Goal: Information Seeking & Learning: Learn about a topic

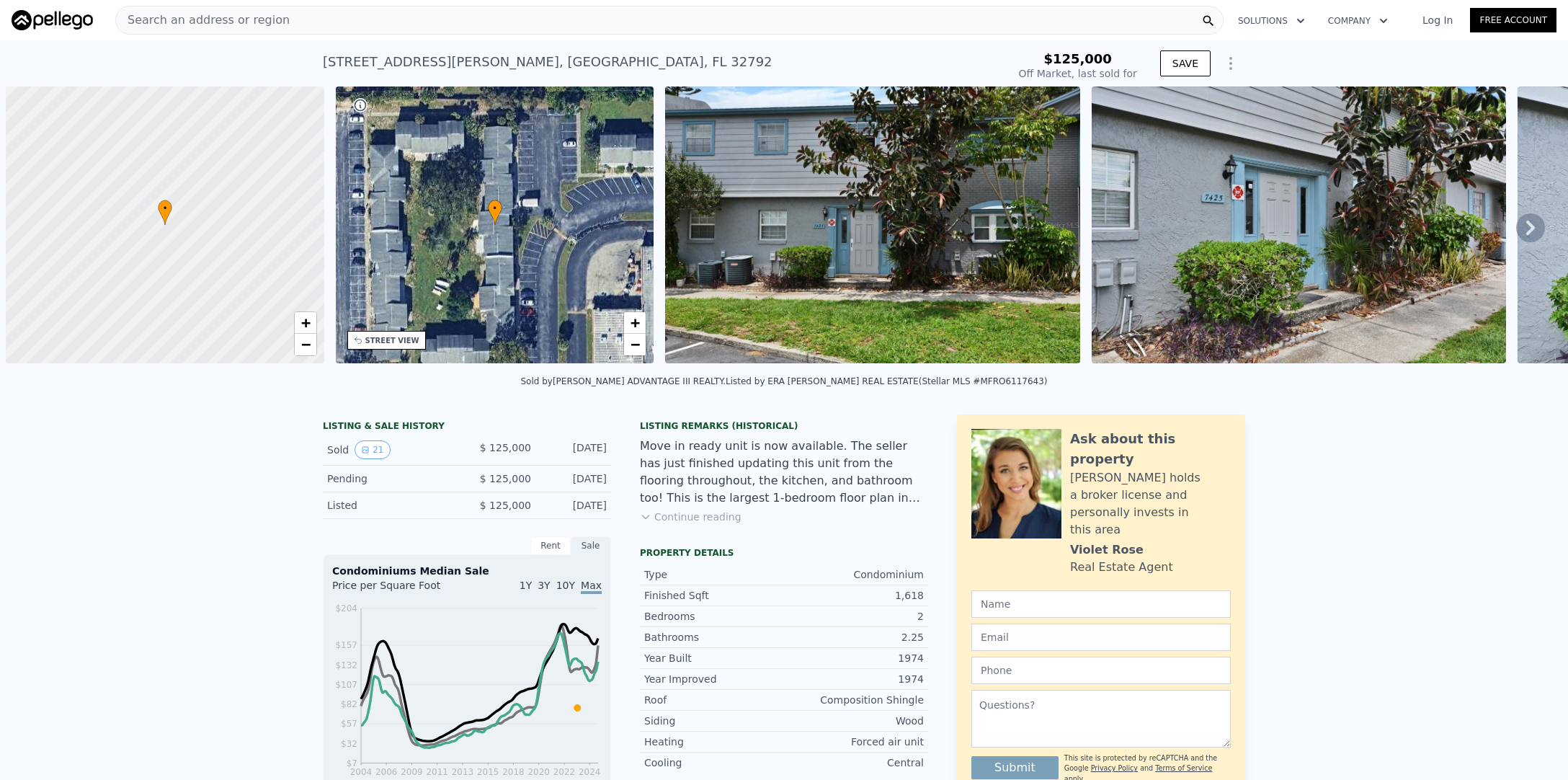
scroll to position [0, 6]
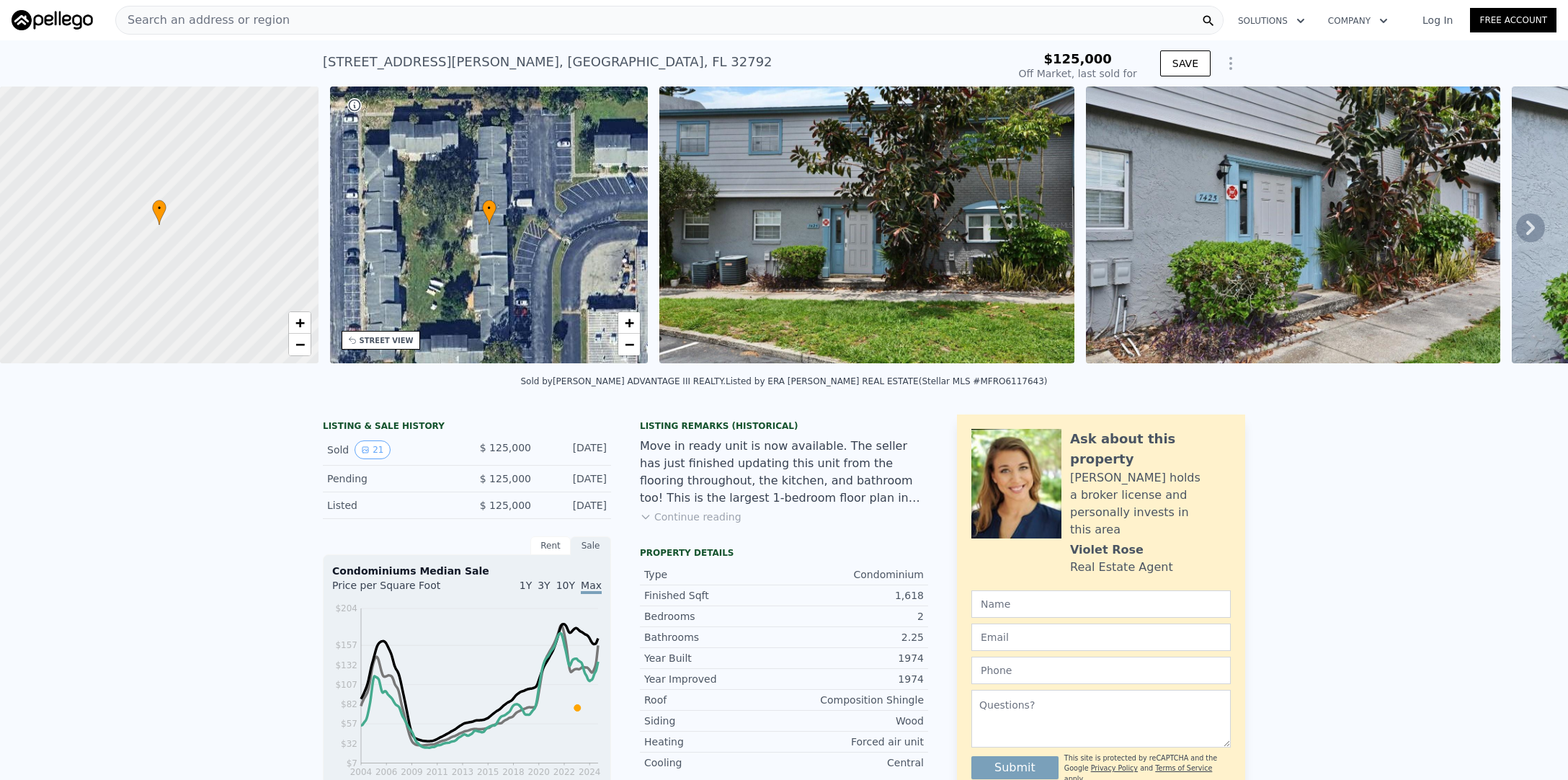
click at [286, 18] on div "Search an address or region" at bounding box center [669, 21] width 1109 height 29
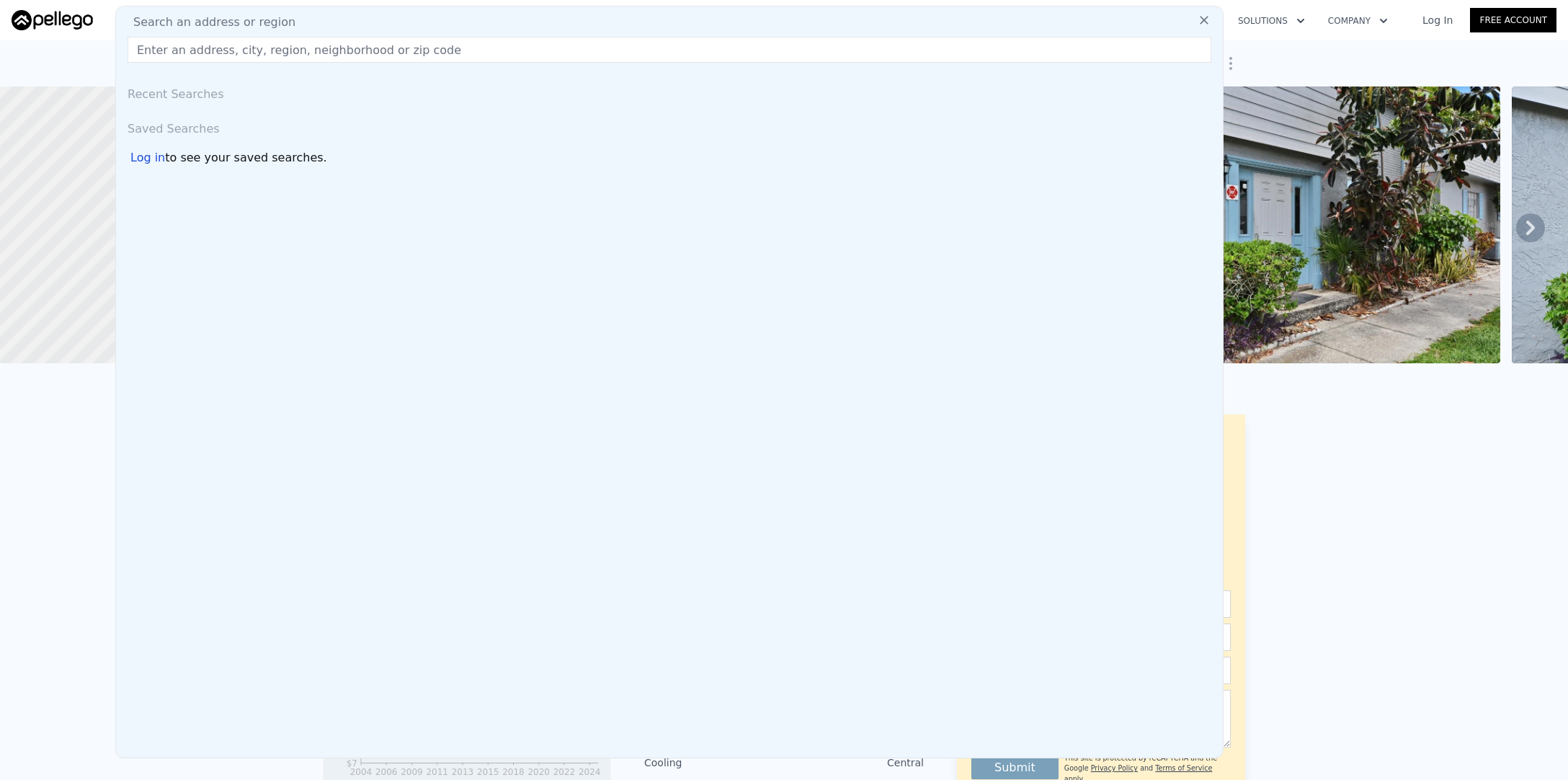
type input "$ 156,000"
type input "$ 11,437"
type input "[STREET_ADDRESS][PERSON_NAME]"
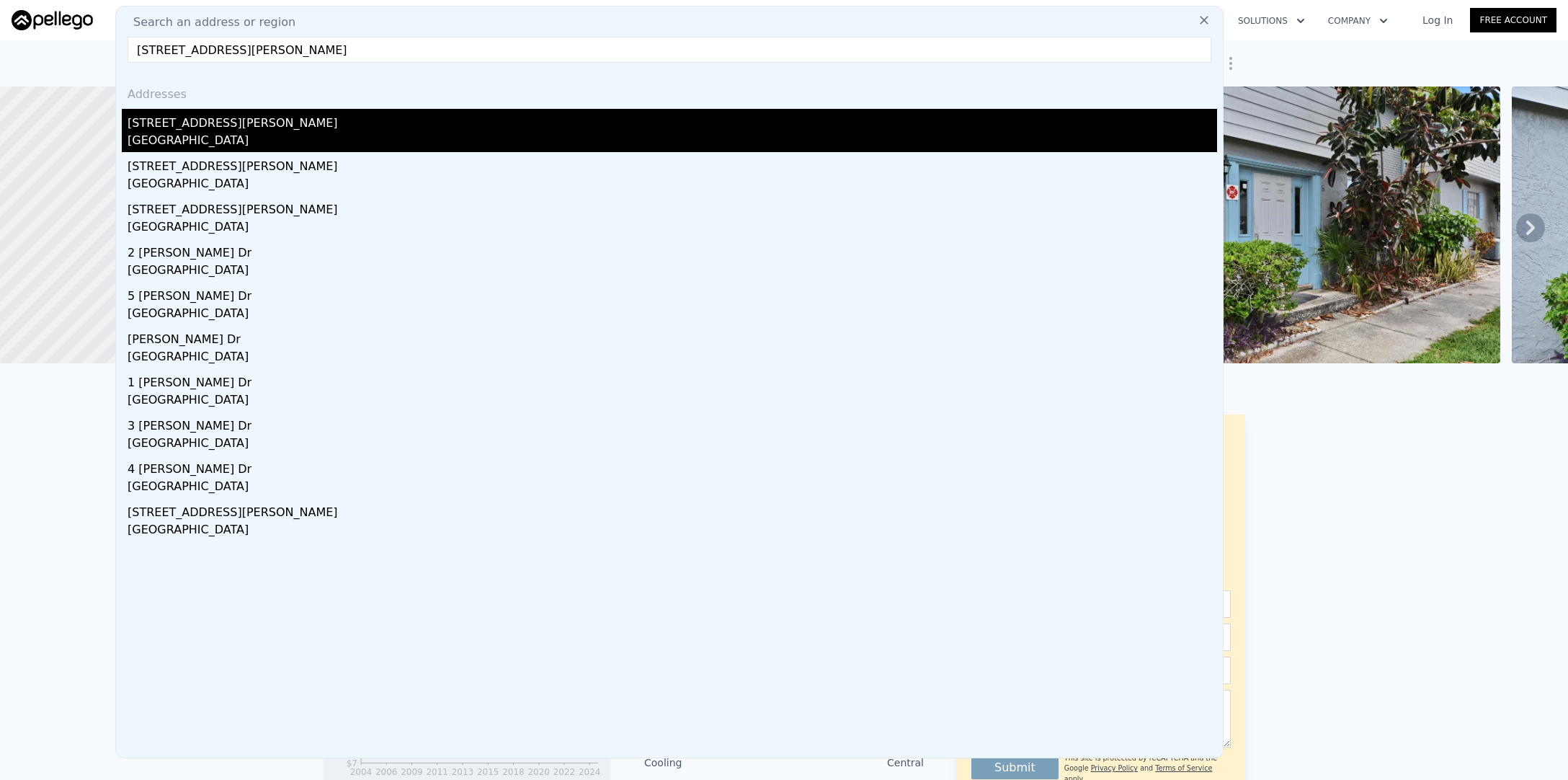
click at [203, 130] on div "[STREET_ADDRESS][PERSON_NAME]" at bounding box center [672, 120] width 1090 height 23
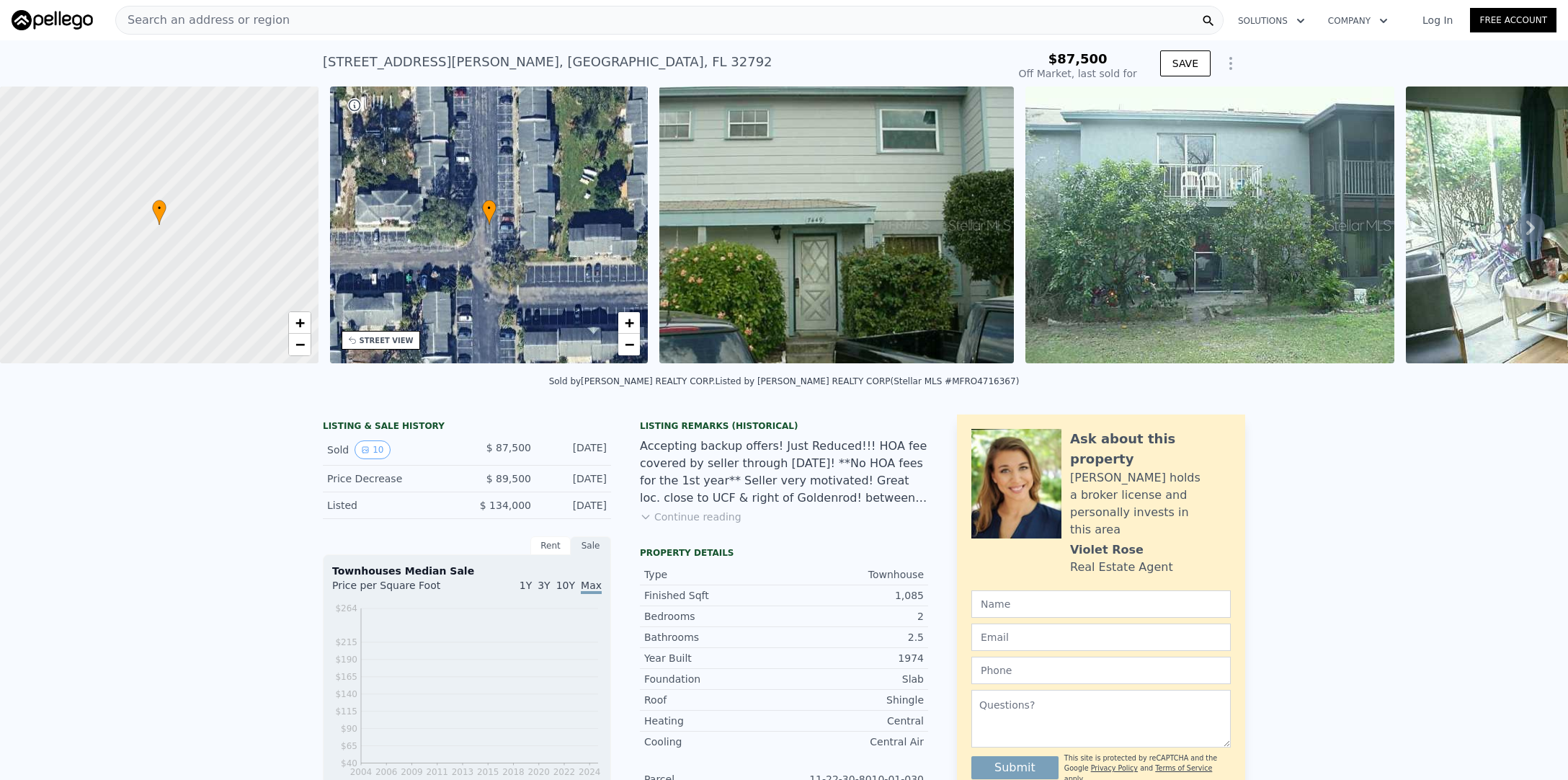
type input "-$ 95,859"
click at [1528, 229] on icon at bounding box center [1531, 228] width 29 height 29
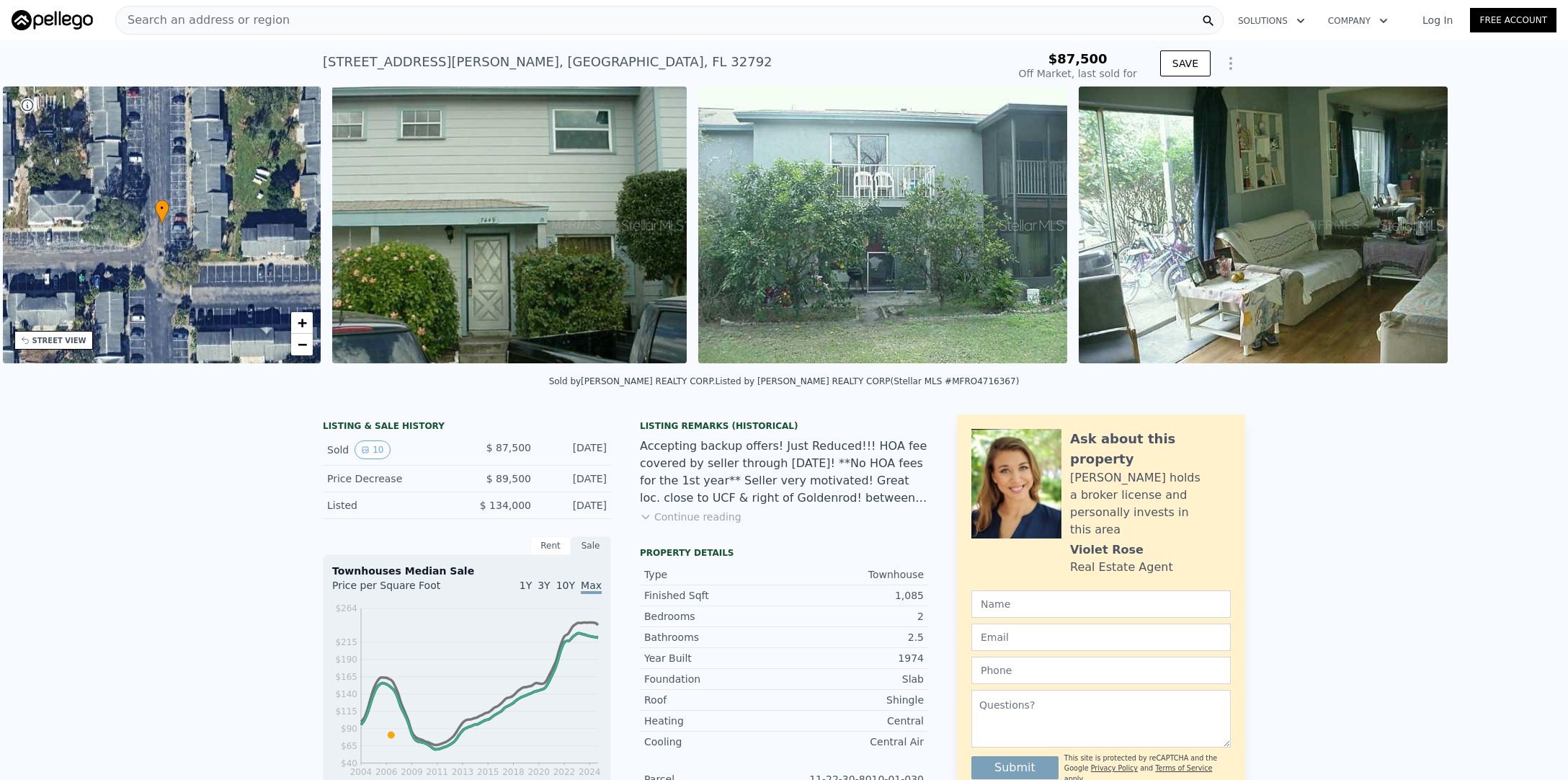
scroll to position [0, 336]
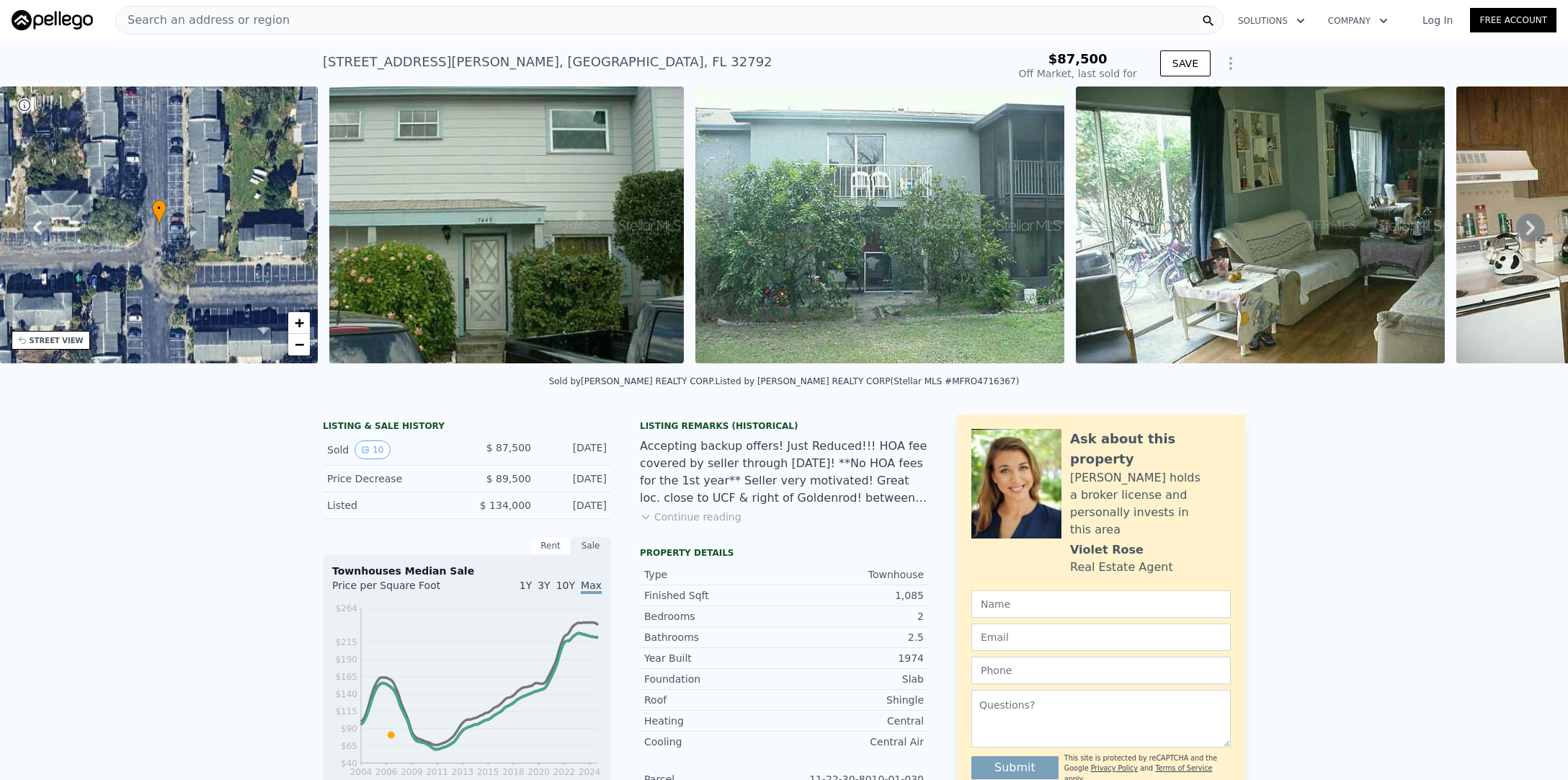
click at [1535, 222] on icon at bounding box center [1531, 228] width 29 height 29
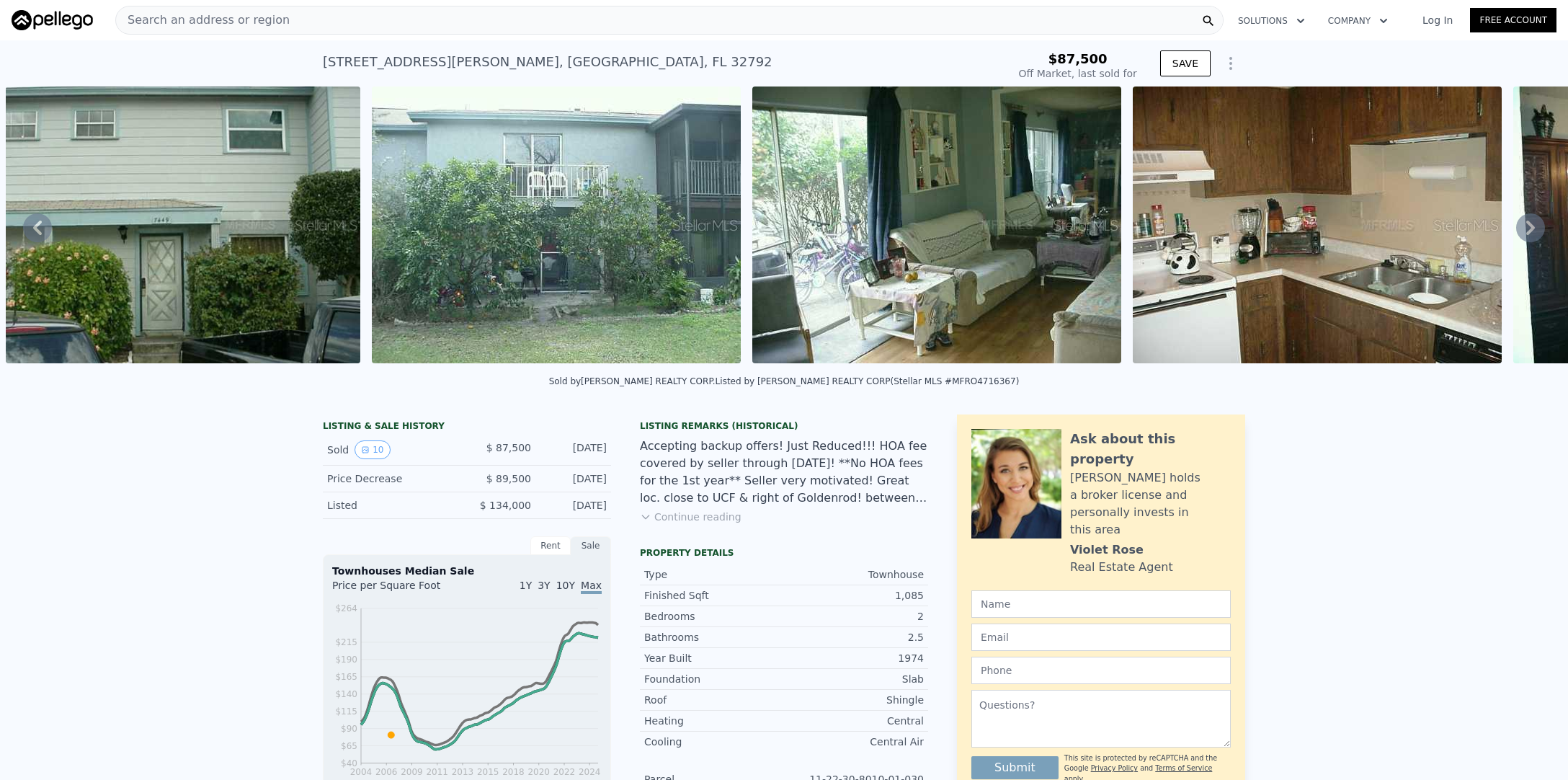
click at [1535, 223] on icon at bounding box center [1531, 228] width 29 height 29
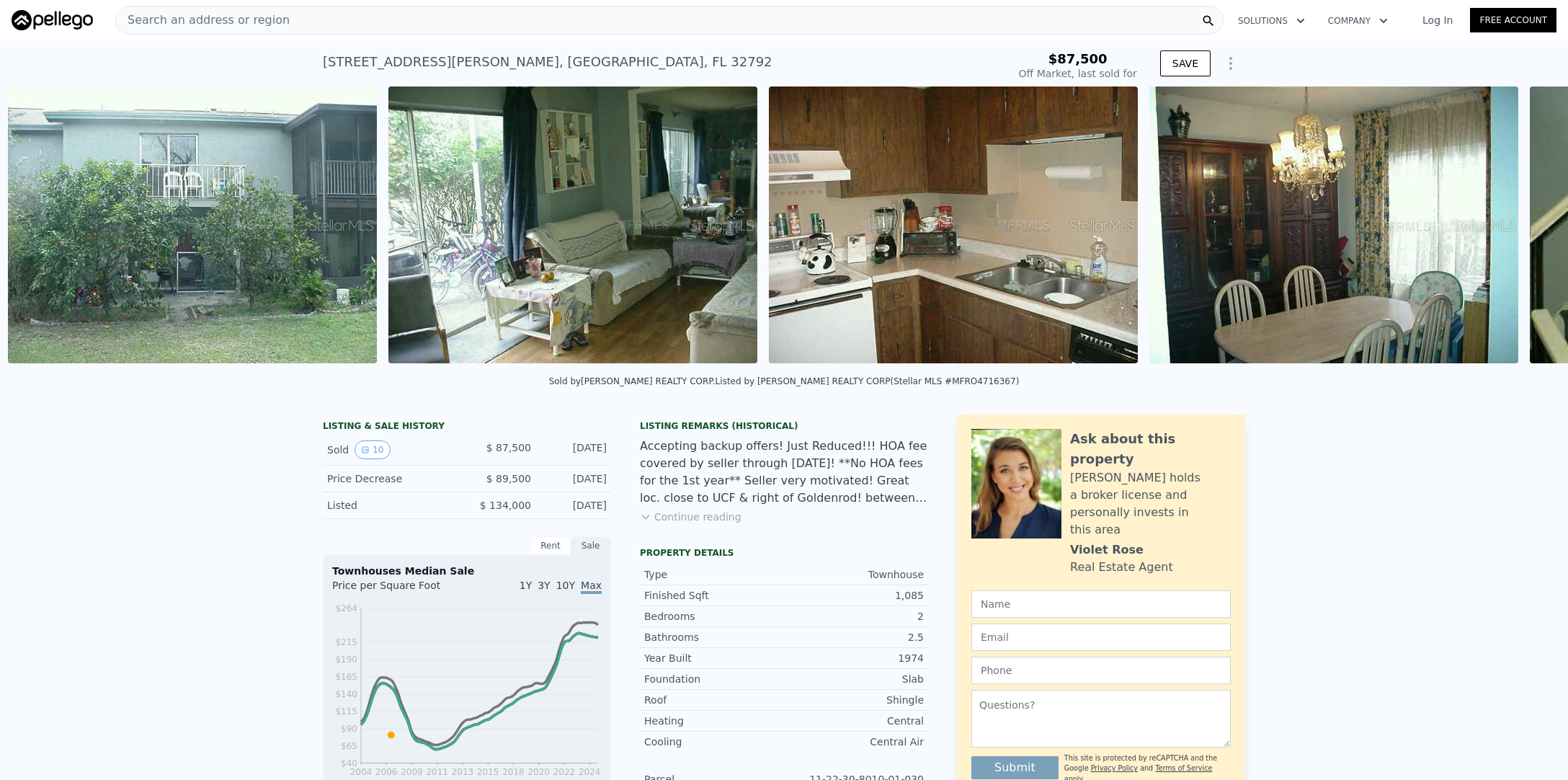
scroll to position [0, 1026]
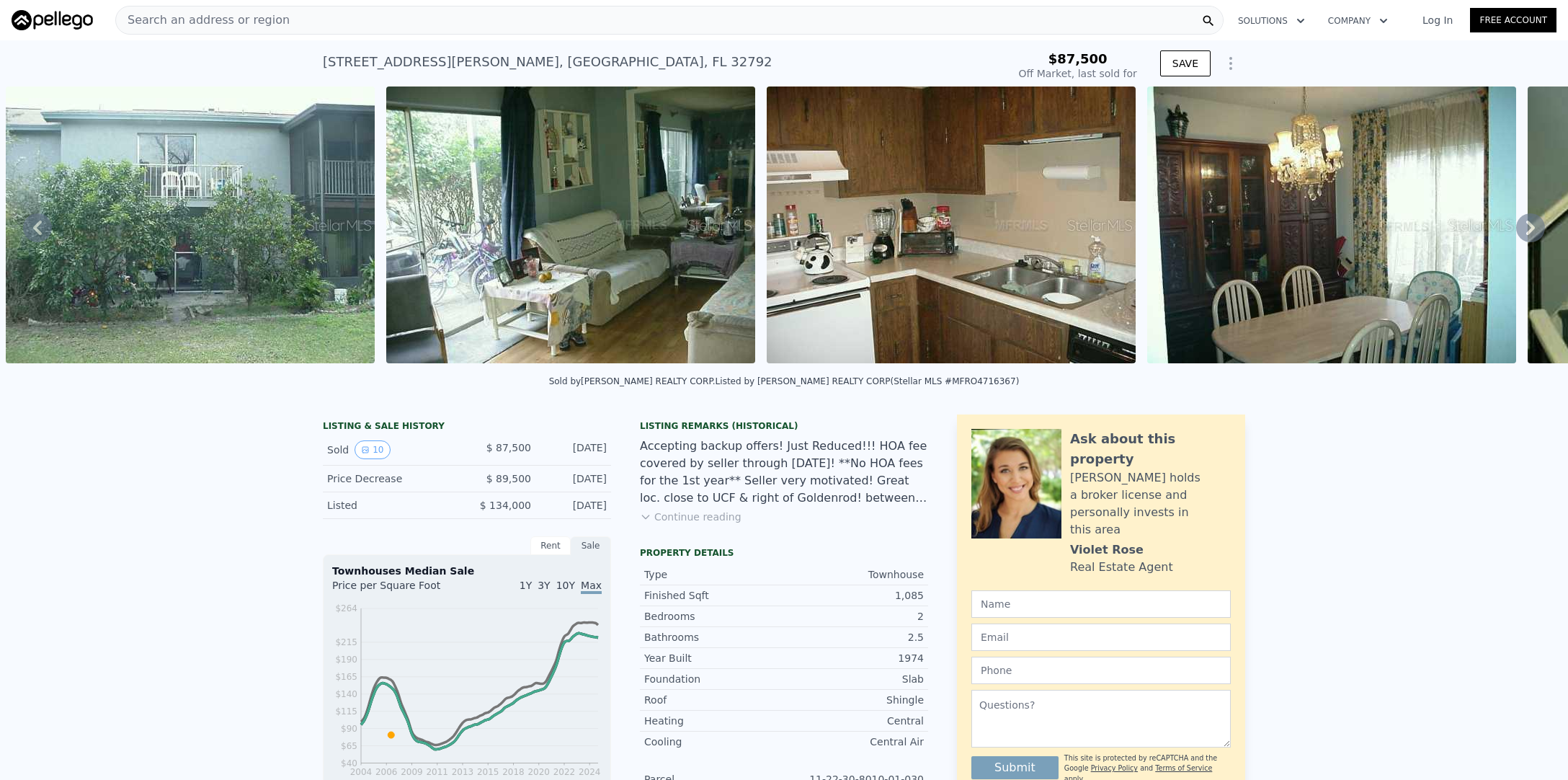
click at [1528, 228] on icon at bounding box center [1531, 228] width 29 height 29
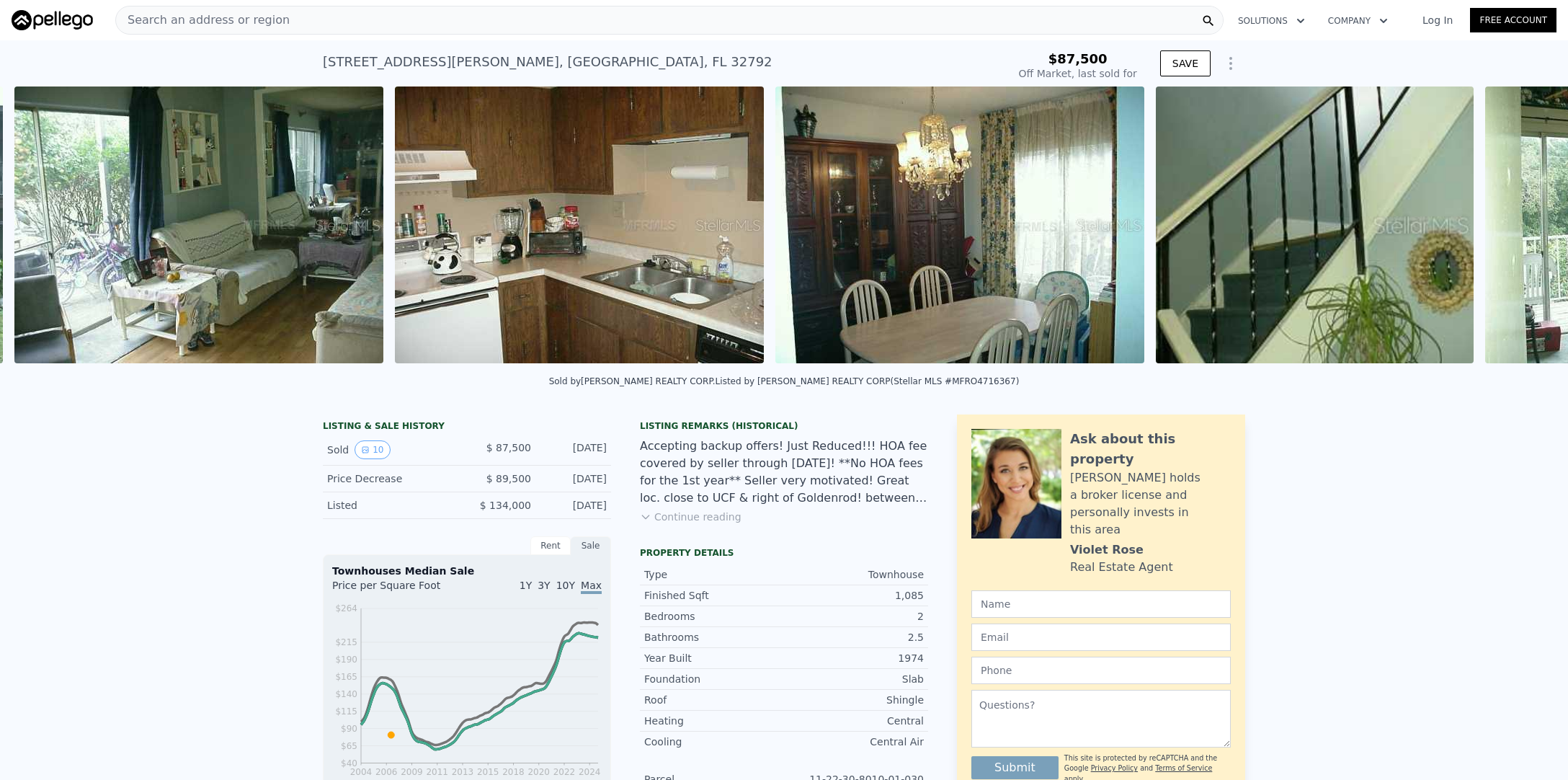
scroll to position [0, 1406]
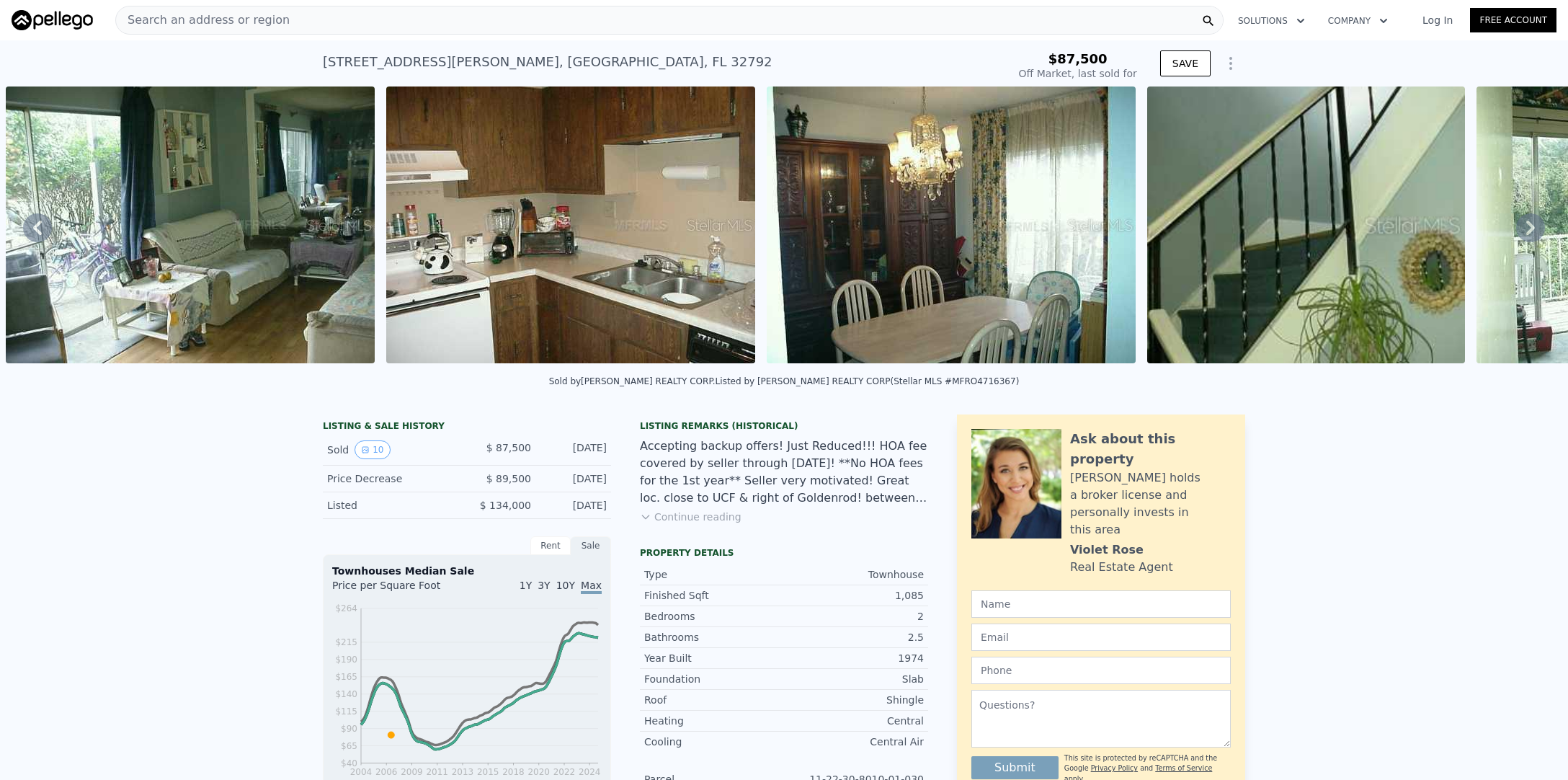
click at [1528, 228] on icon at bounding box center [1531, 228] width 29 height 29
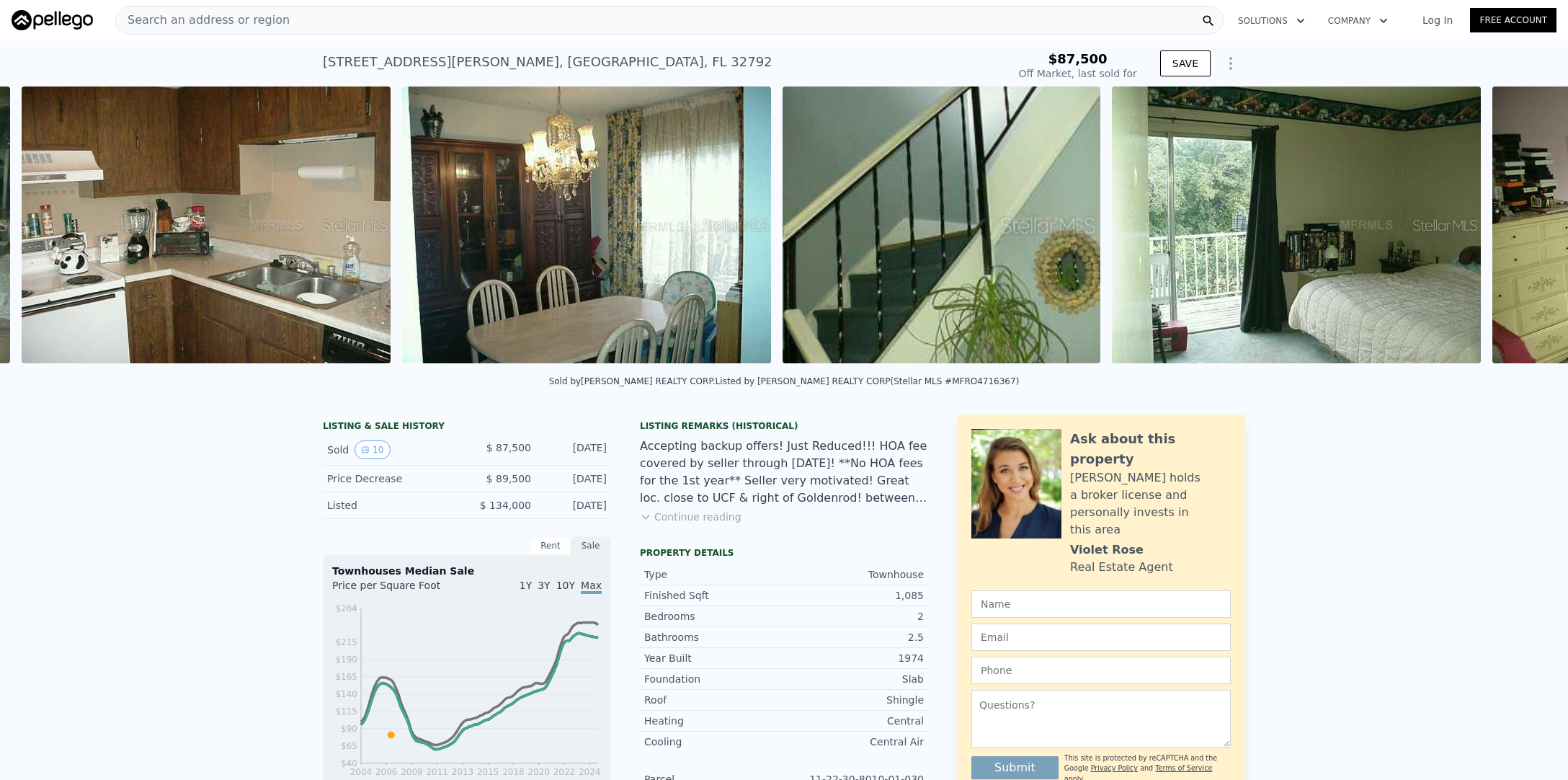
scroll to position [0, 1787]
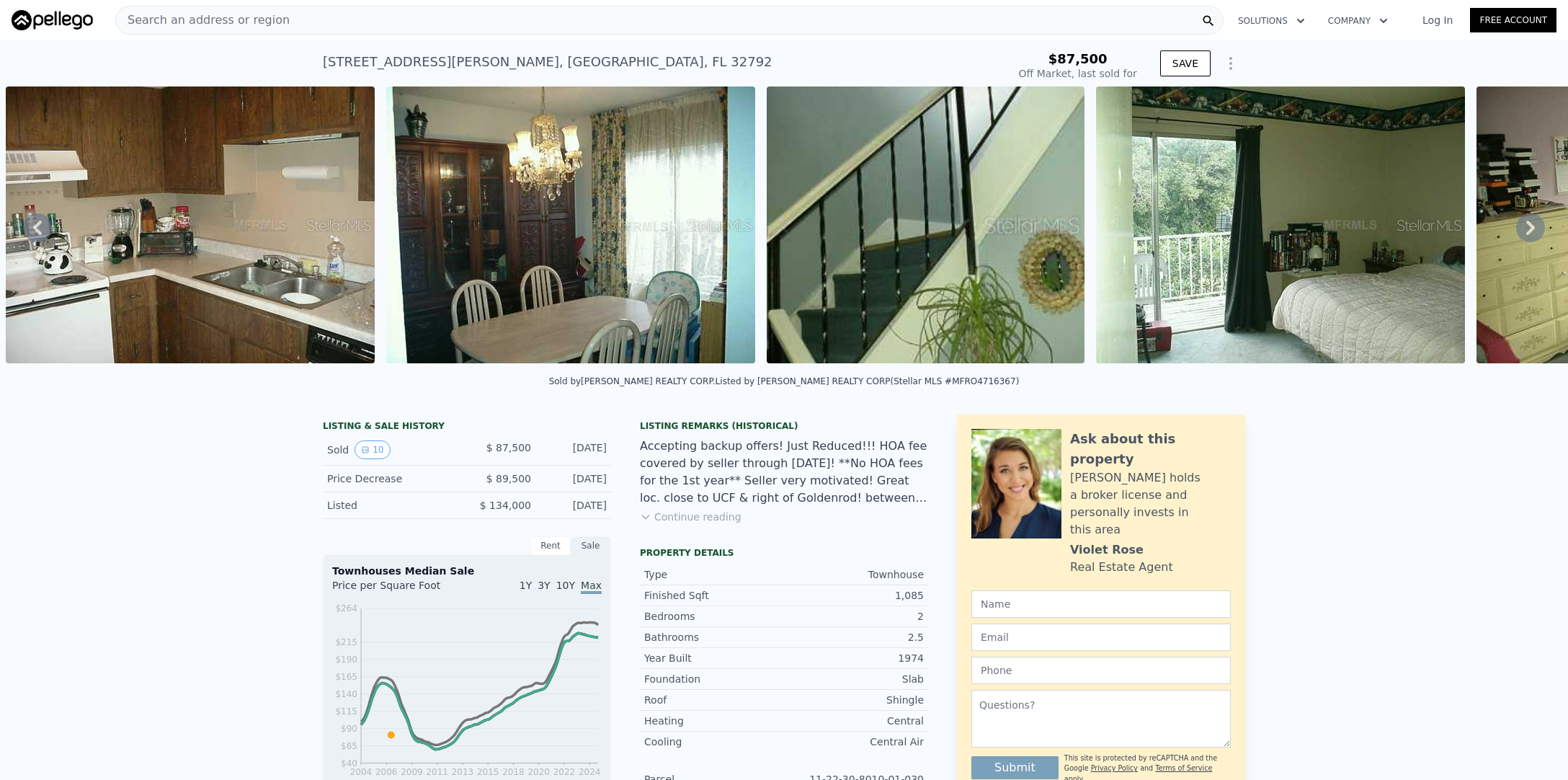
click at [1528, 228] on icon at bounding box center [1531, 228] width 29 height 29
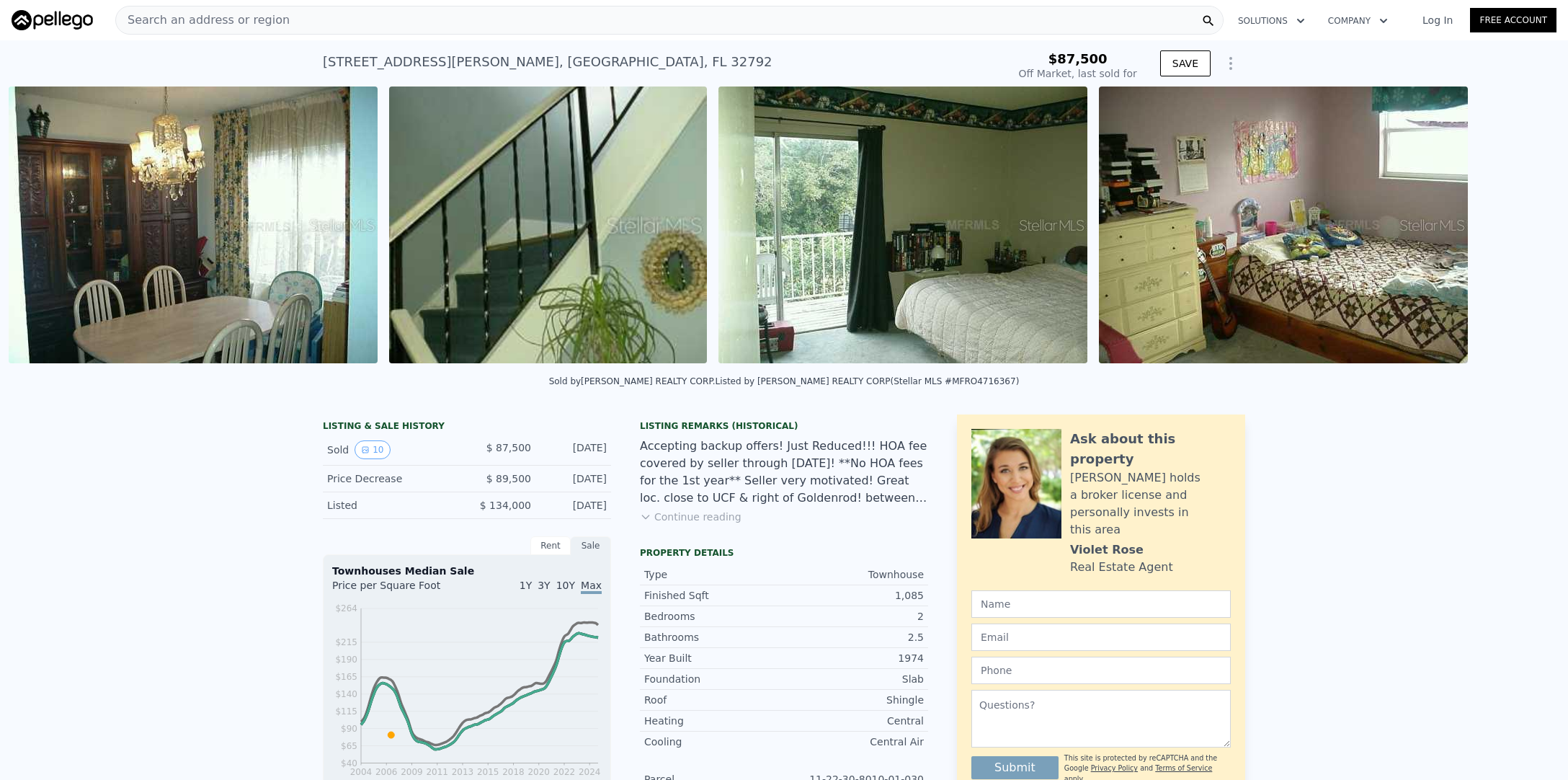
scroll to position [0, 2167]
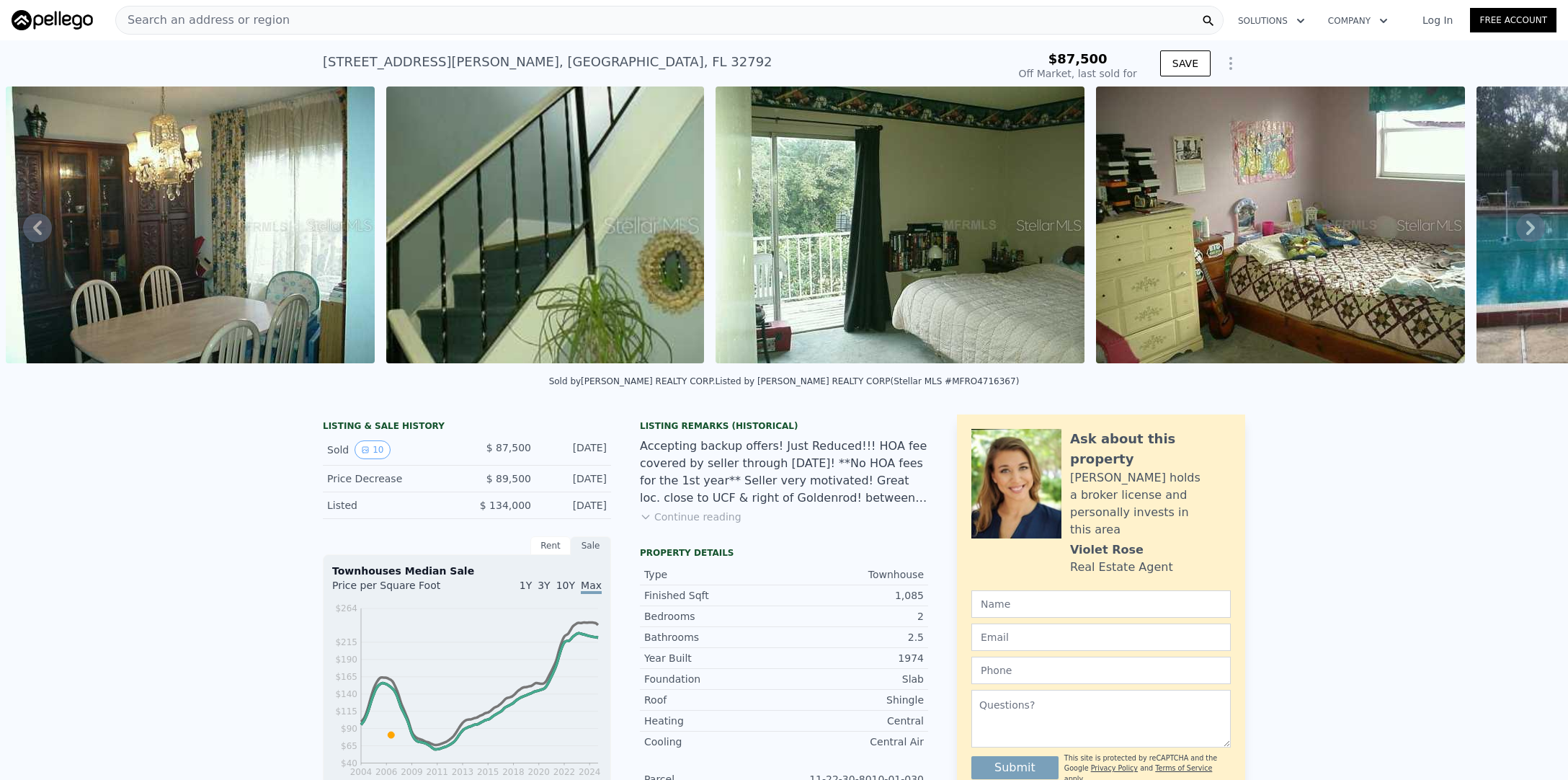
click at [1528, 228] on icon at bounding box center [1531, 228] width 29 height 29
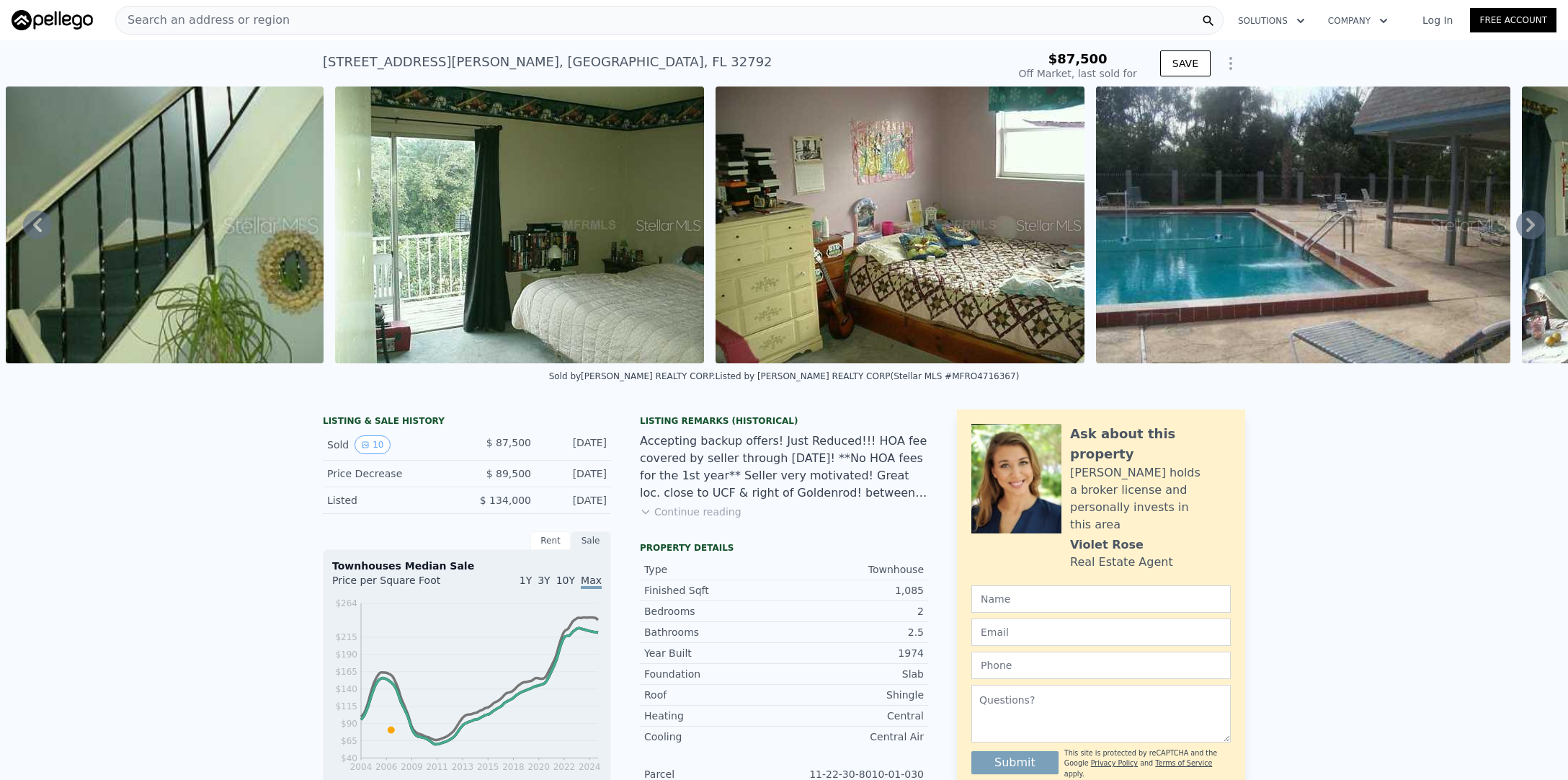
click at [1528, 228] on icon at bounding box center [1531, 225] width 29 height 29
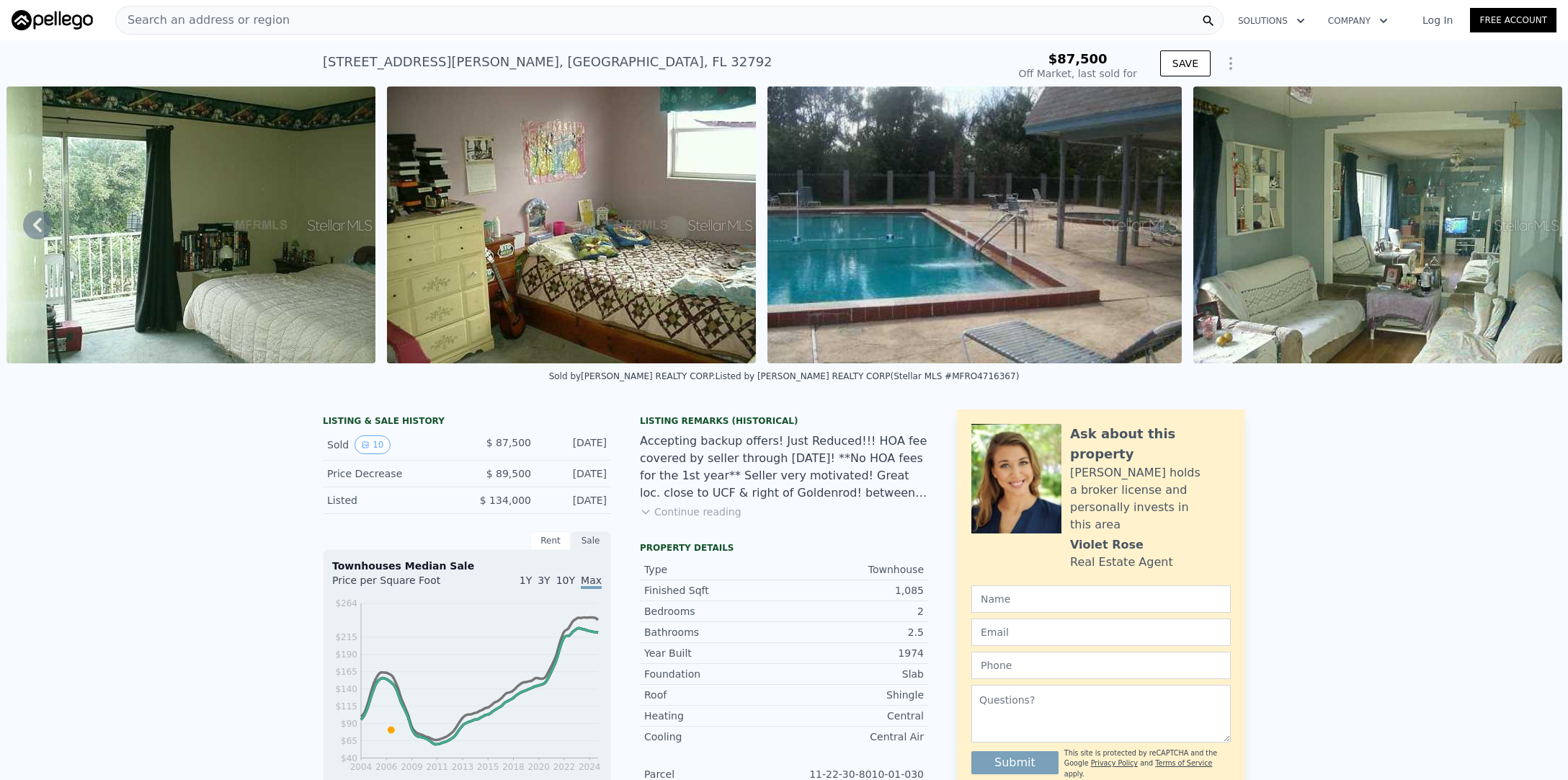
scroll to position [0, 2876]
click at [1543, 240] on img at bounding box center [1378, 225] width 369 height 277
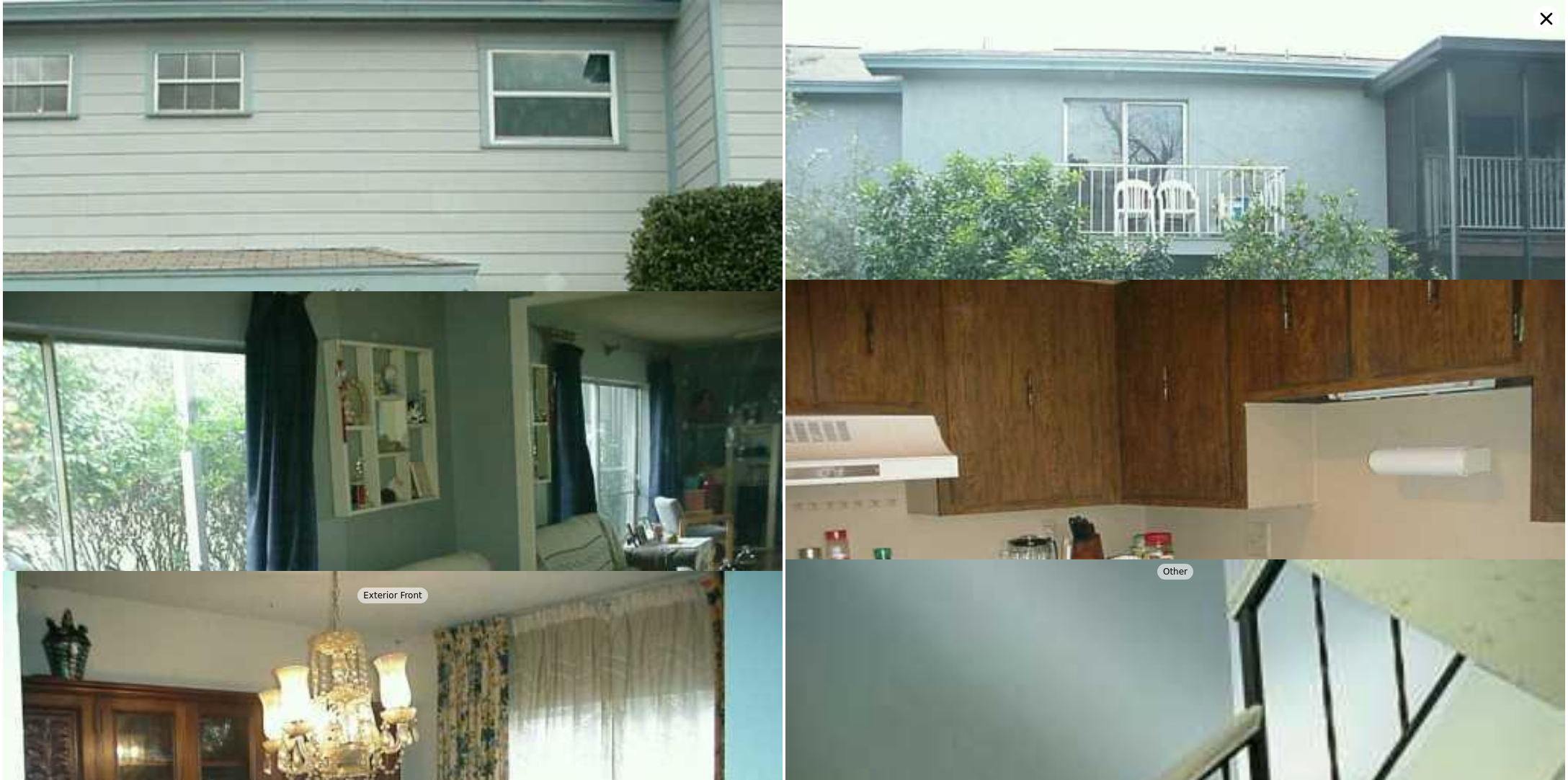
scroll to position [935, 0]
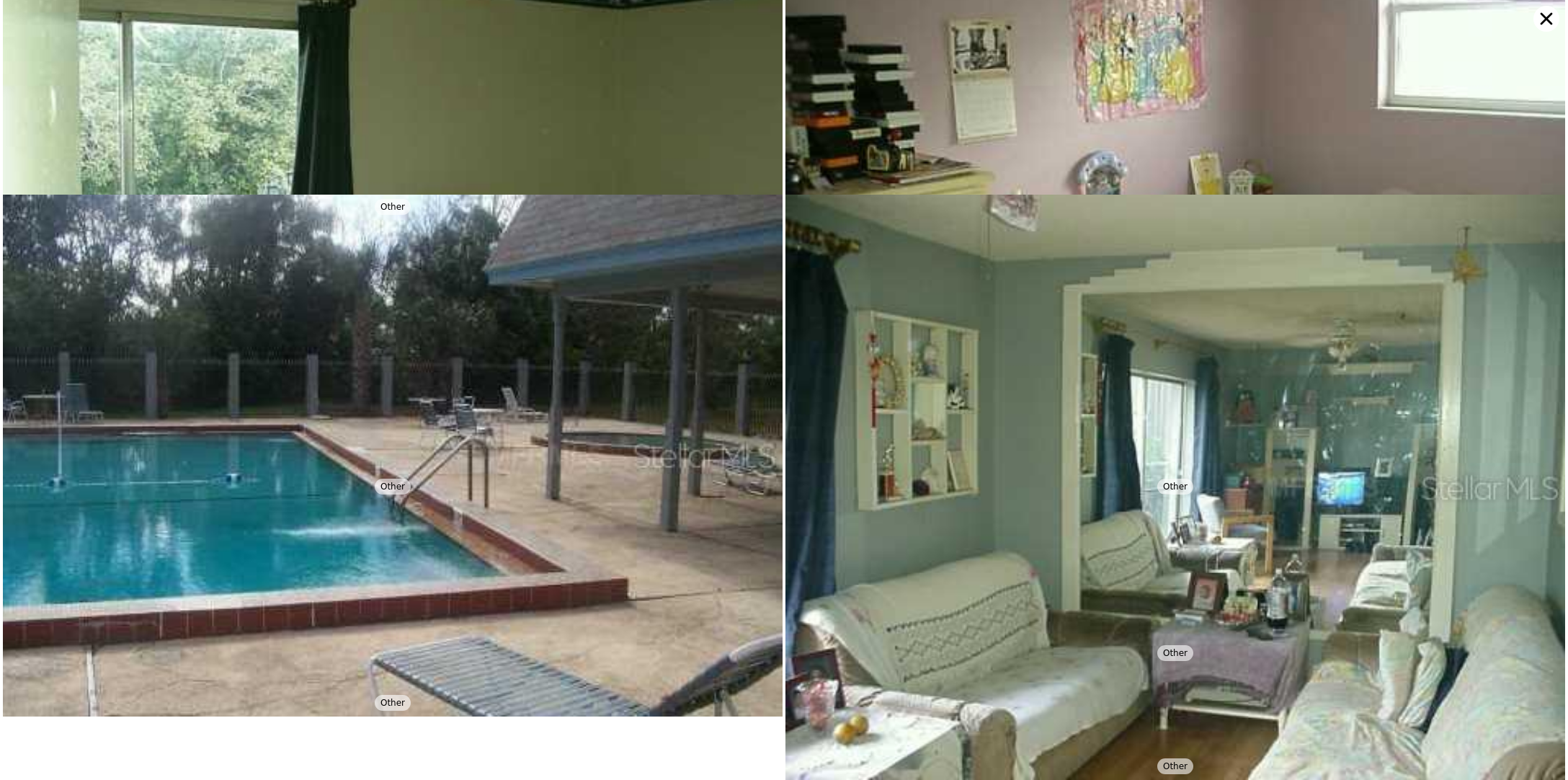
click at [1545, 18] on icon at bounding box center [1547, 19] width 12 height 12
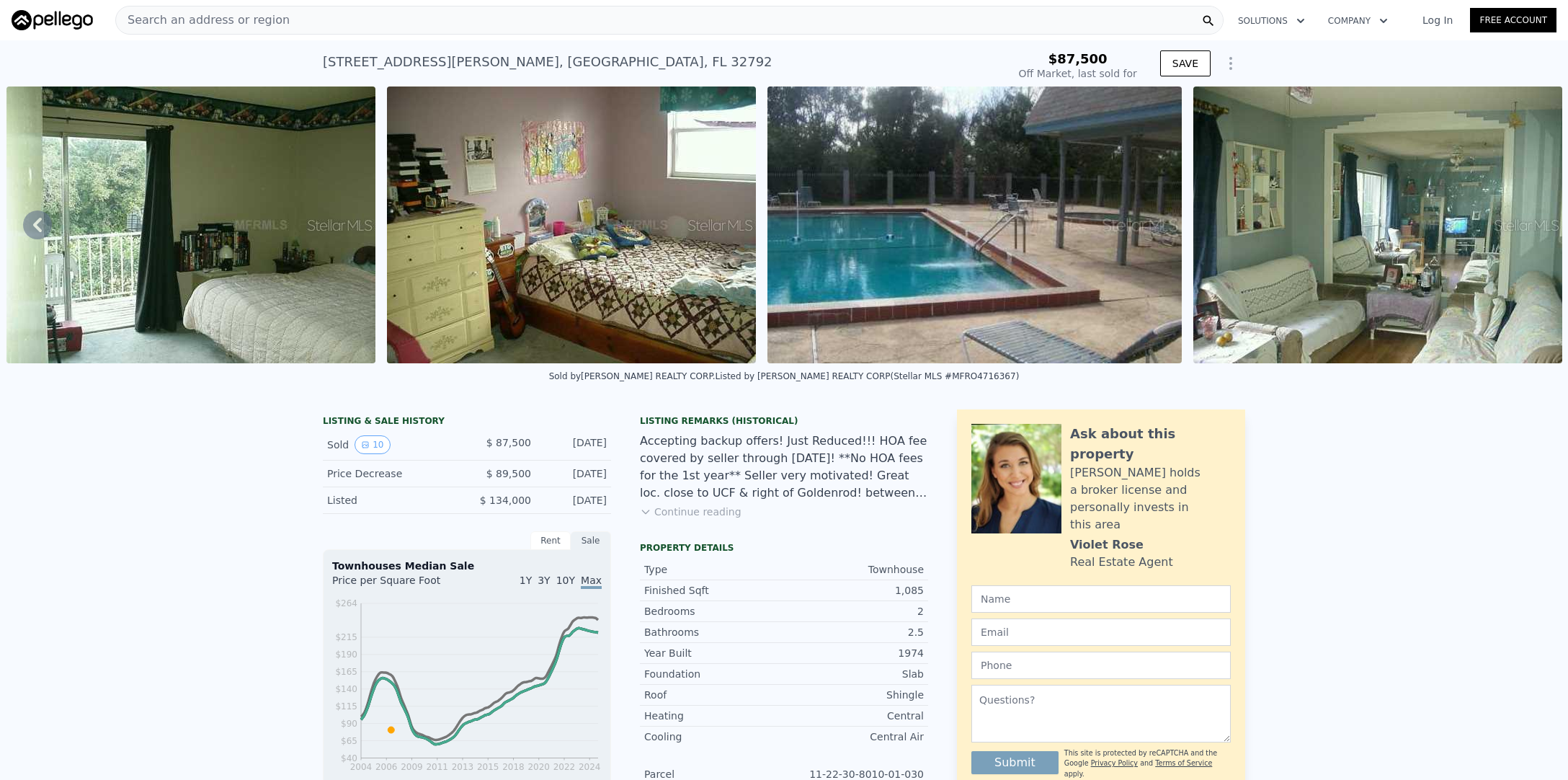
scroll to position [0, 0]
click at [312, 20] on div "Search an address or region" at bounding box center [669, 21] width 1109 height 29
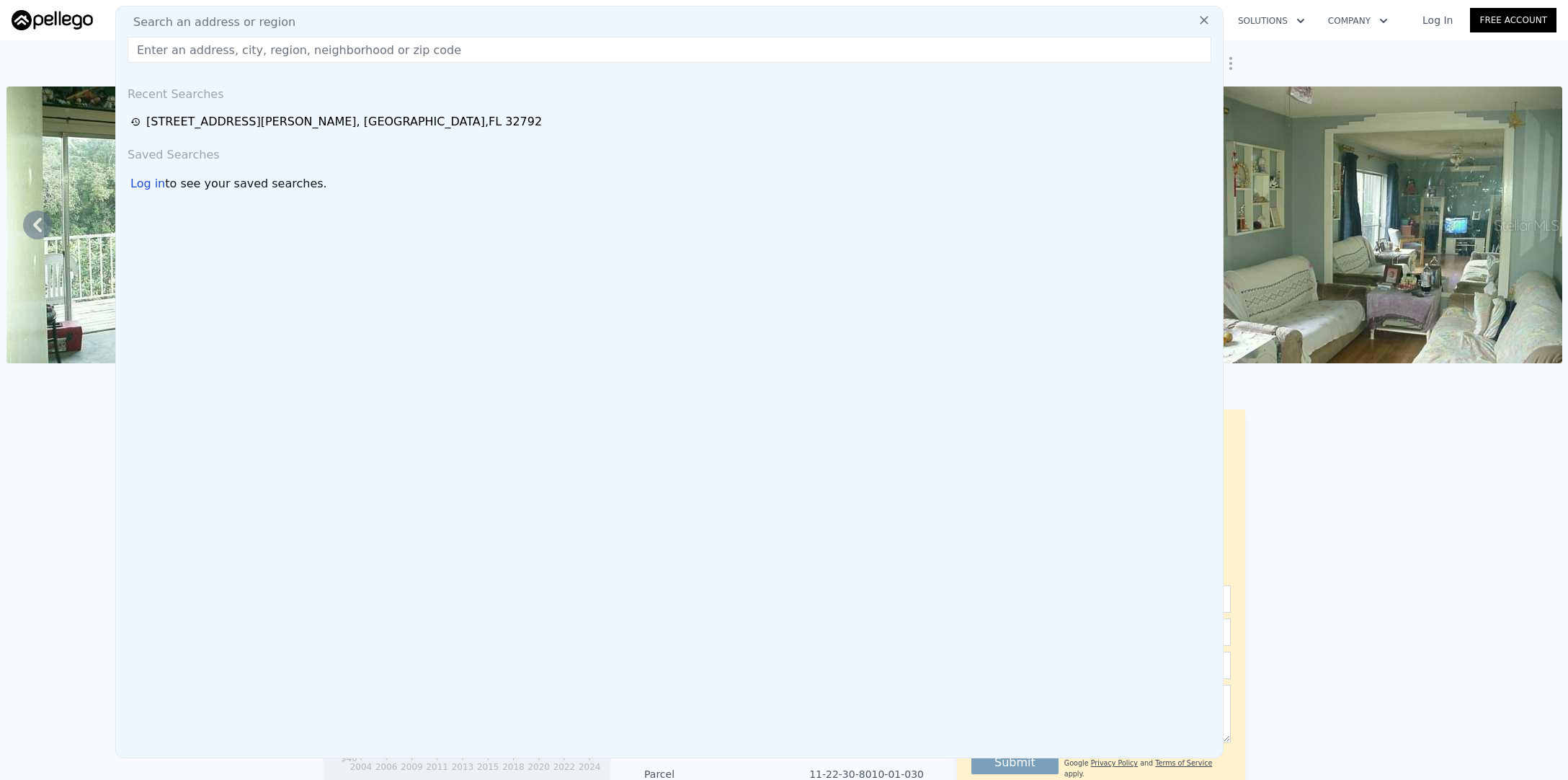
type input "$ 263,000"
type input "$ 150,923"
type input "[STREET_ADDRESS][PERSON_NAME][PERSON_NAME]"
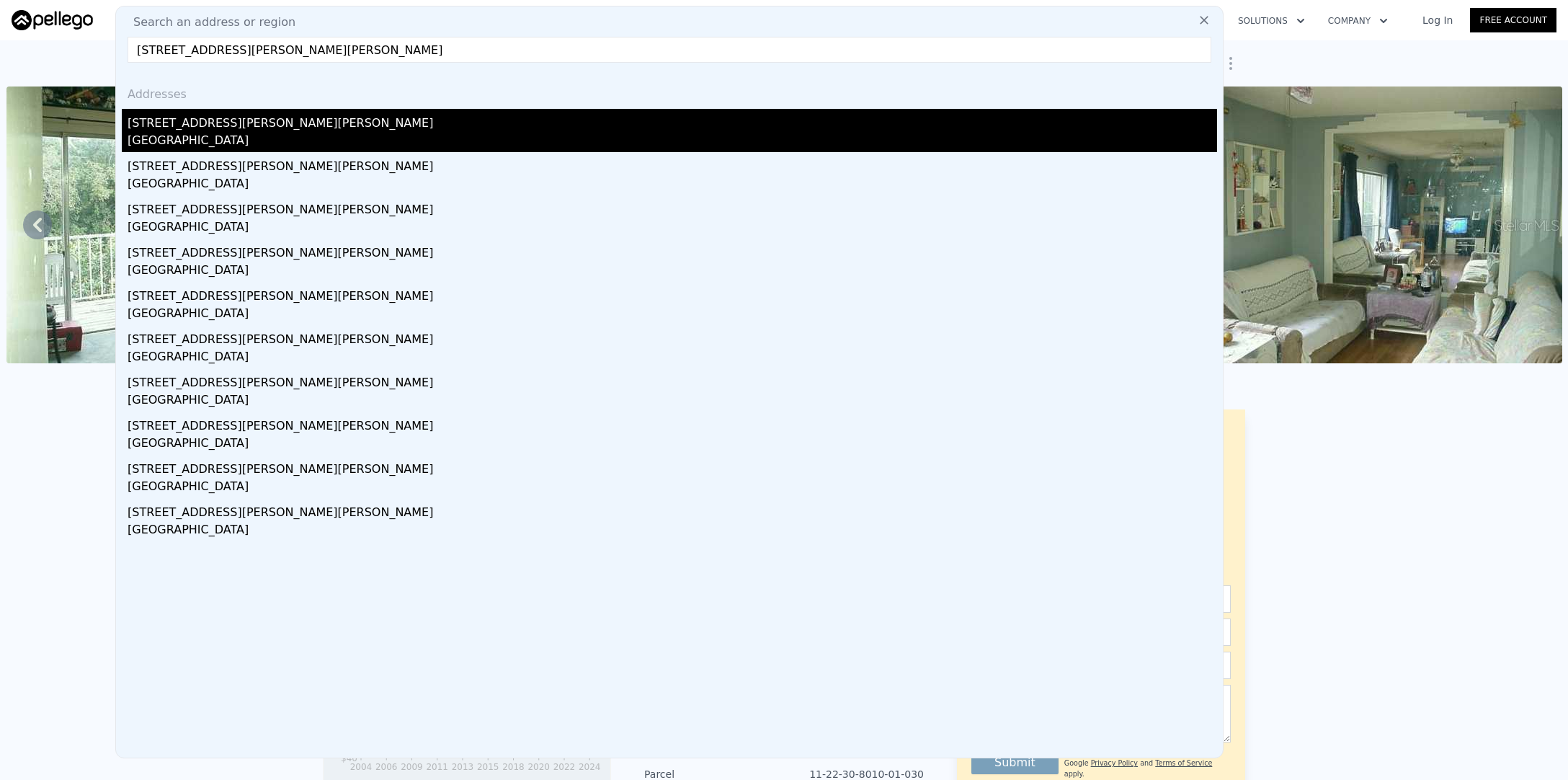
click at [311, 129] on div "[STREET_ADDRESS][PERSON_NAME][PERSON_NAME]" at bounding box center [672, 120] width 1090 height 23
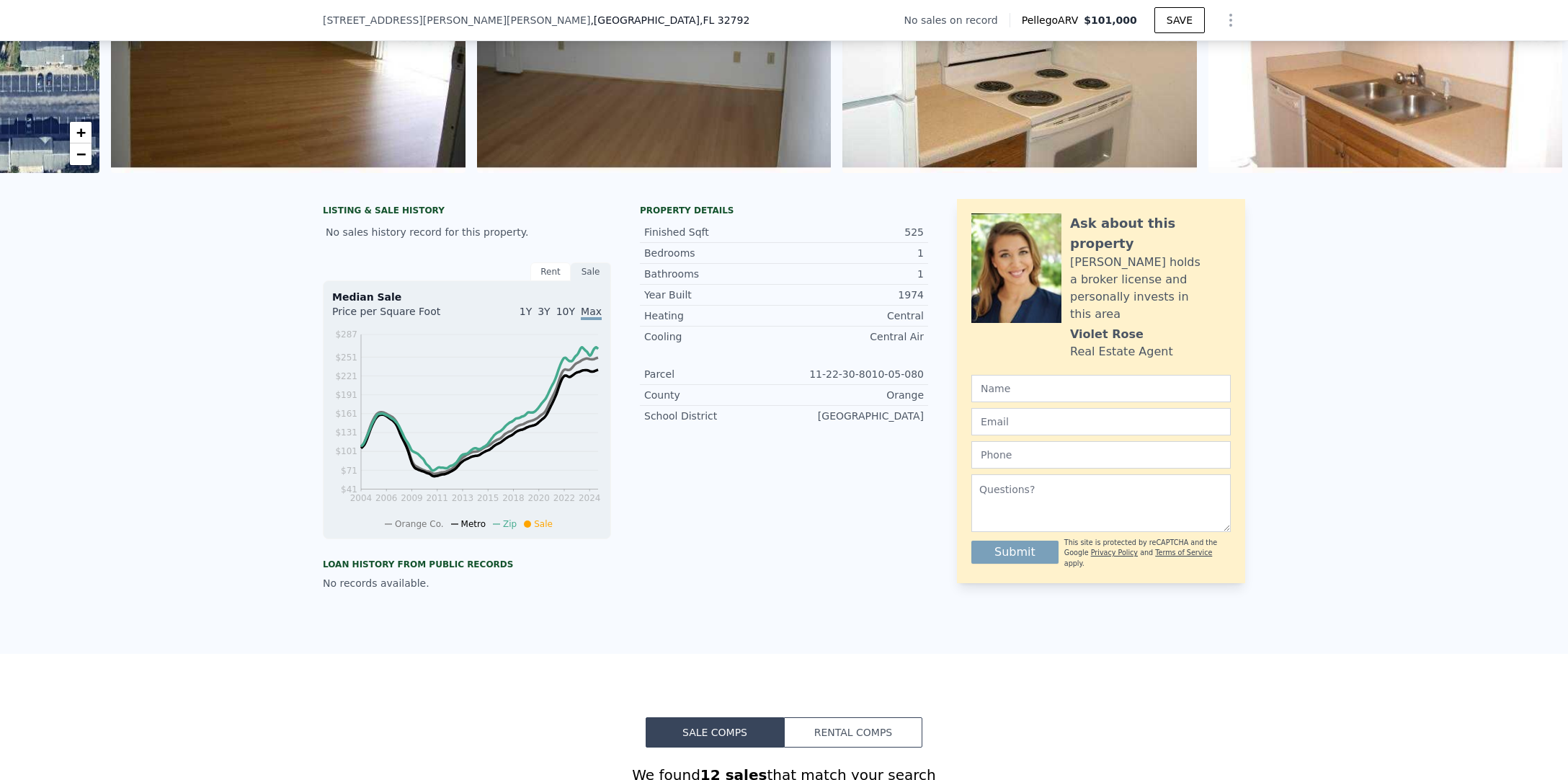
scroll to position [186, 0]
click at [551, 271] on div "Rent" at bounding box center [550, 270] width 40 height 19
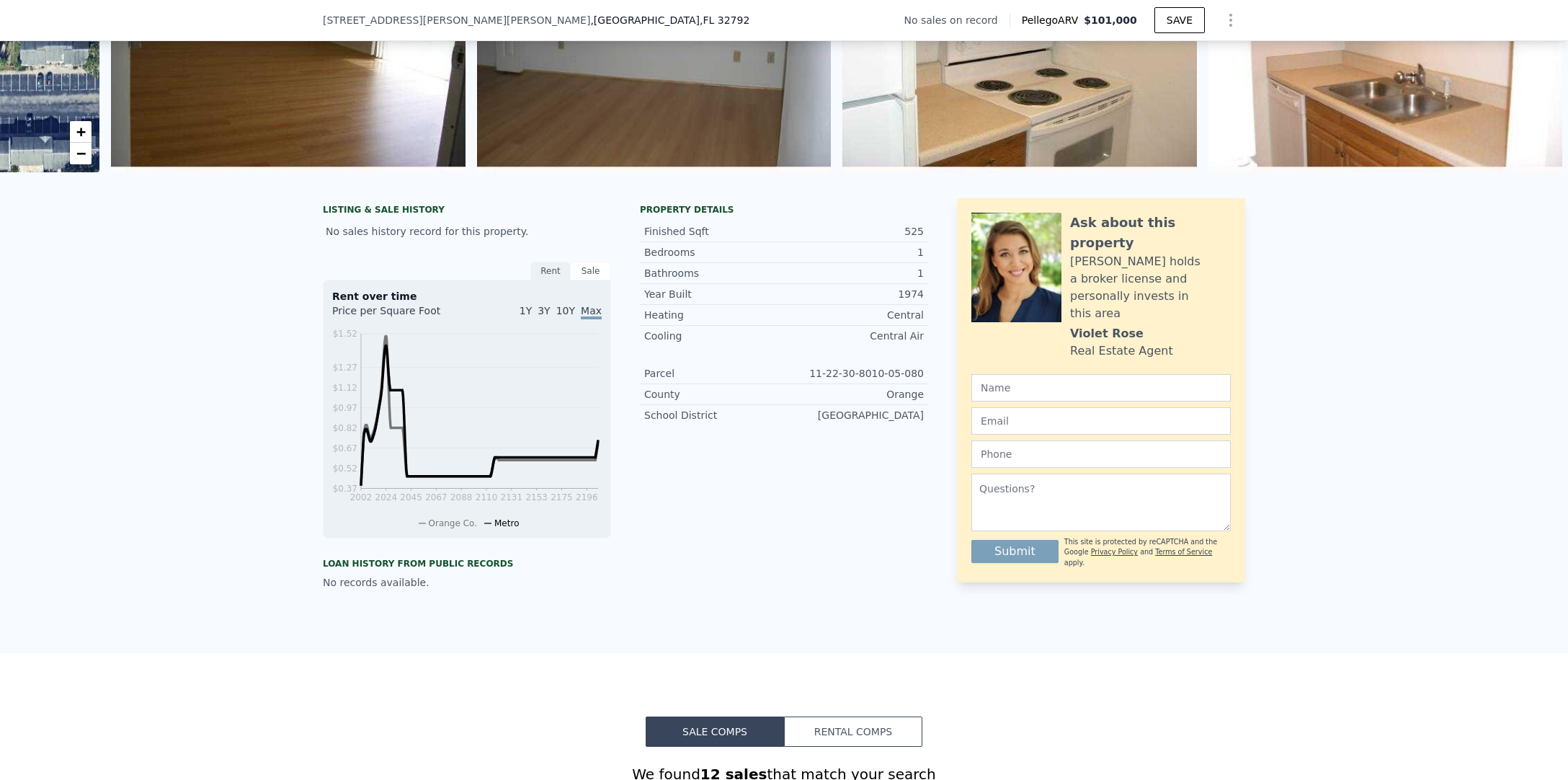
click at [597, 271] on div "Sale" at bounding box center [590, 270] width 40 height 19
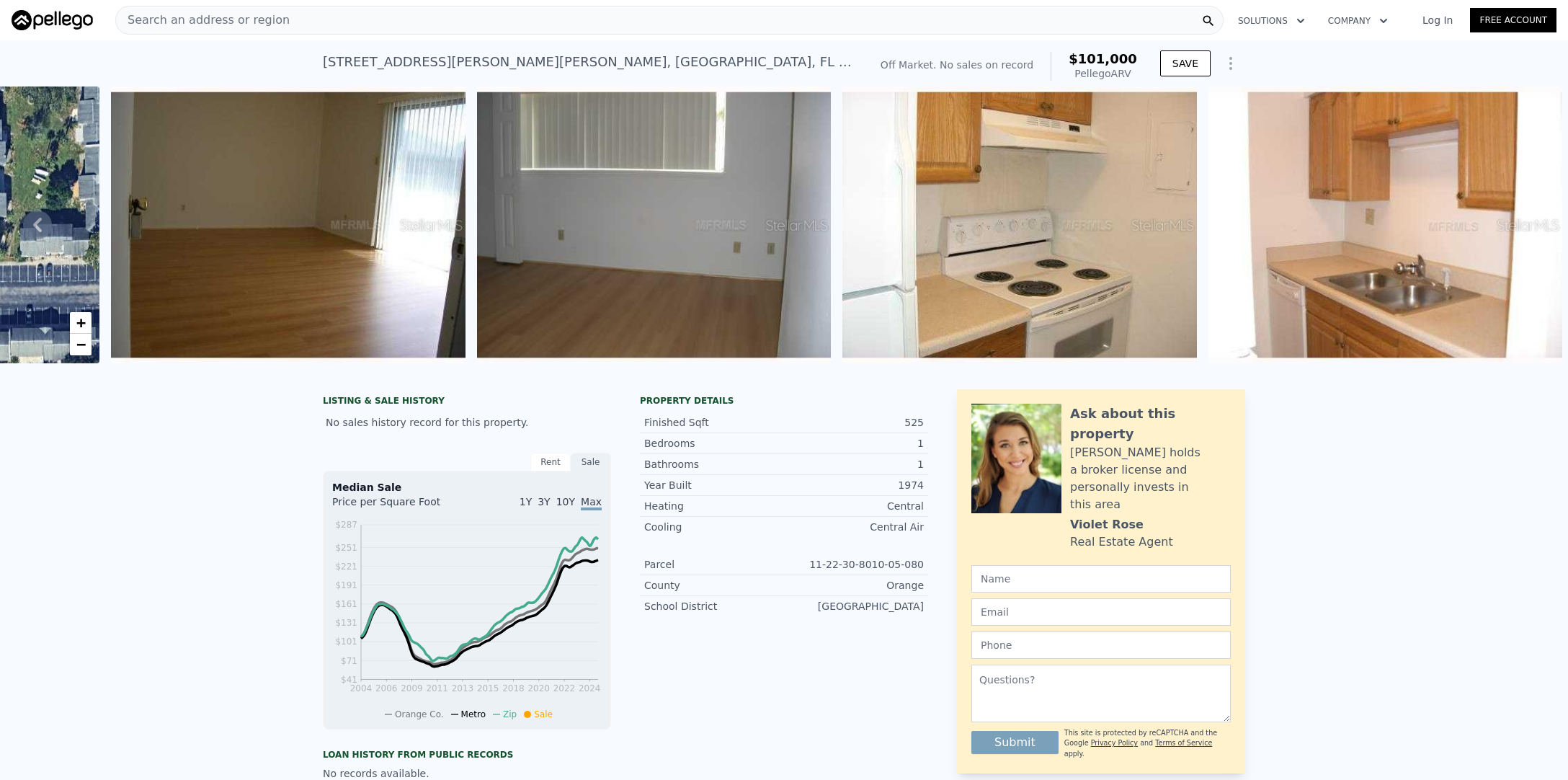
scroll to position [0, 0]
click at [185, 20] on span "Search an address or region" at bounding box center [203, 20] width 174 height 18
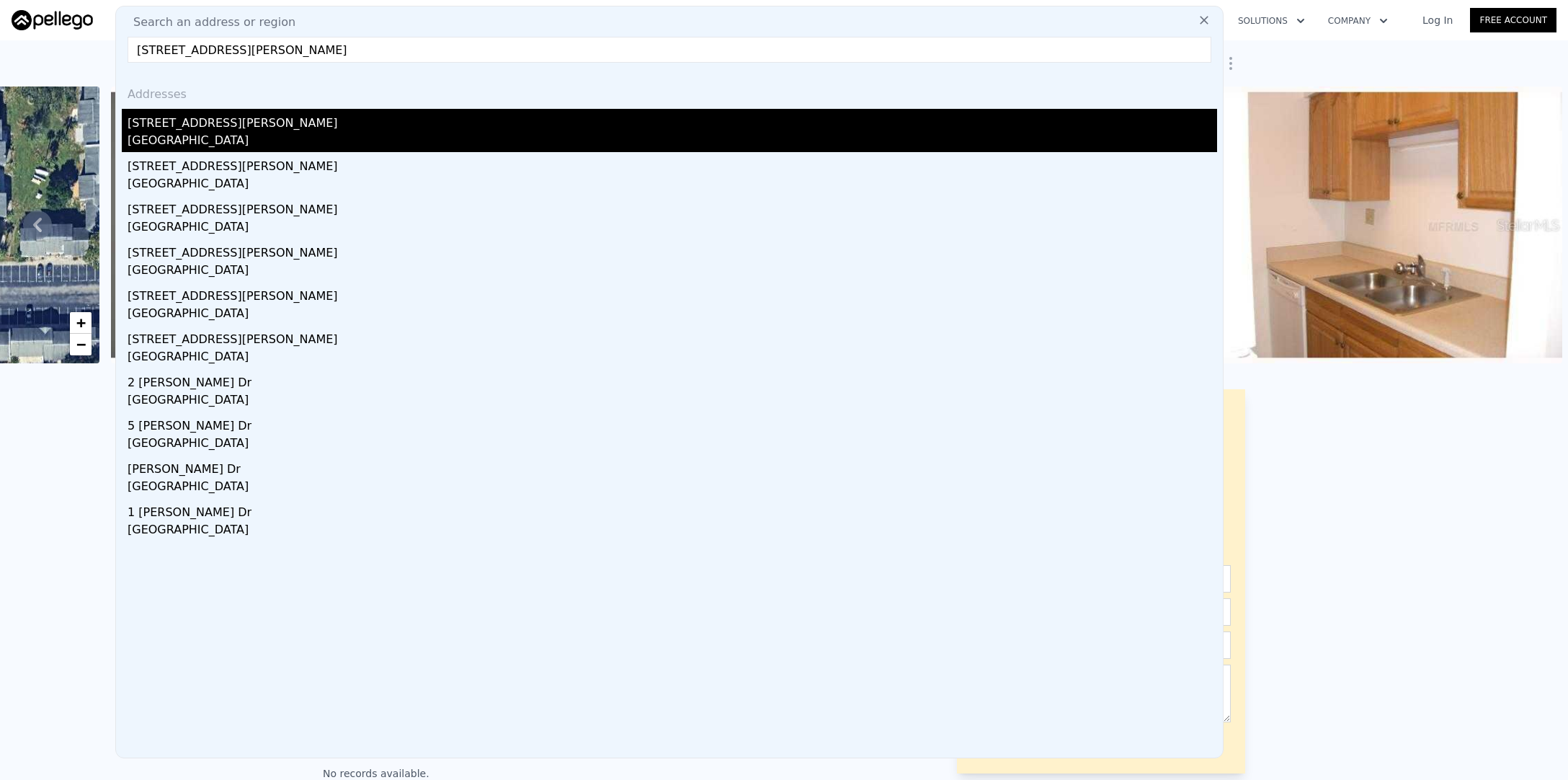
type input "[STREET_ADDRESS][PERSON_NAME]"
click at [192, 136] on div "[GEOGRAPHIC_DATA]" at bounding box center [672, 142] width 1090 height 20
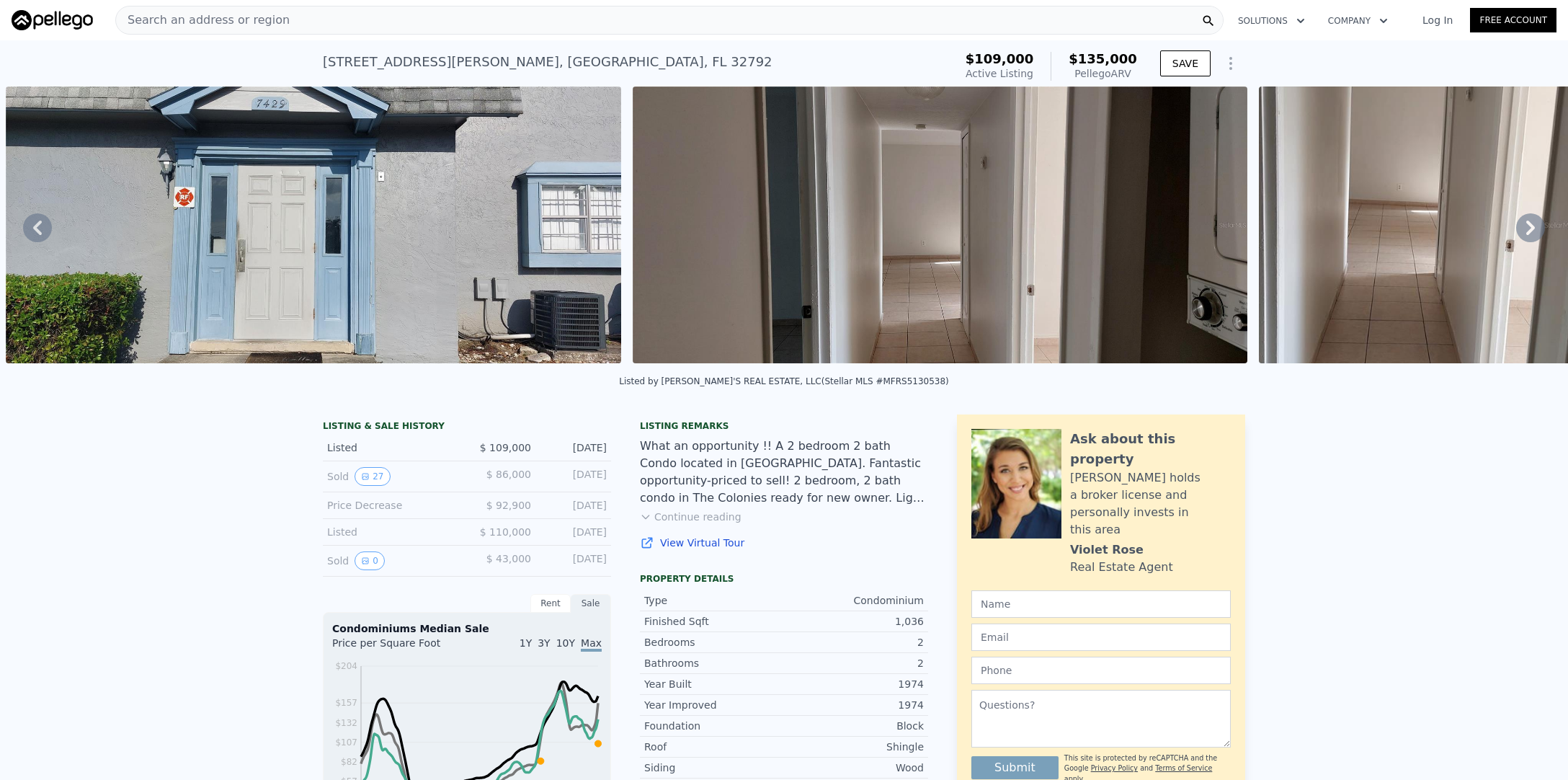
click at [305, 21] on div "Search an address or region" at bounding box center [669, 21] width 1109 height 29
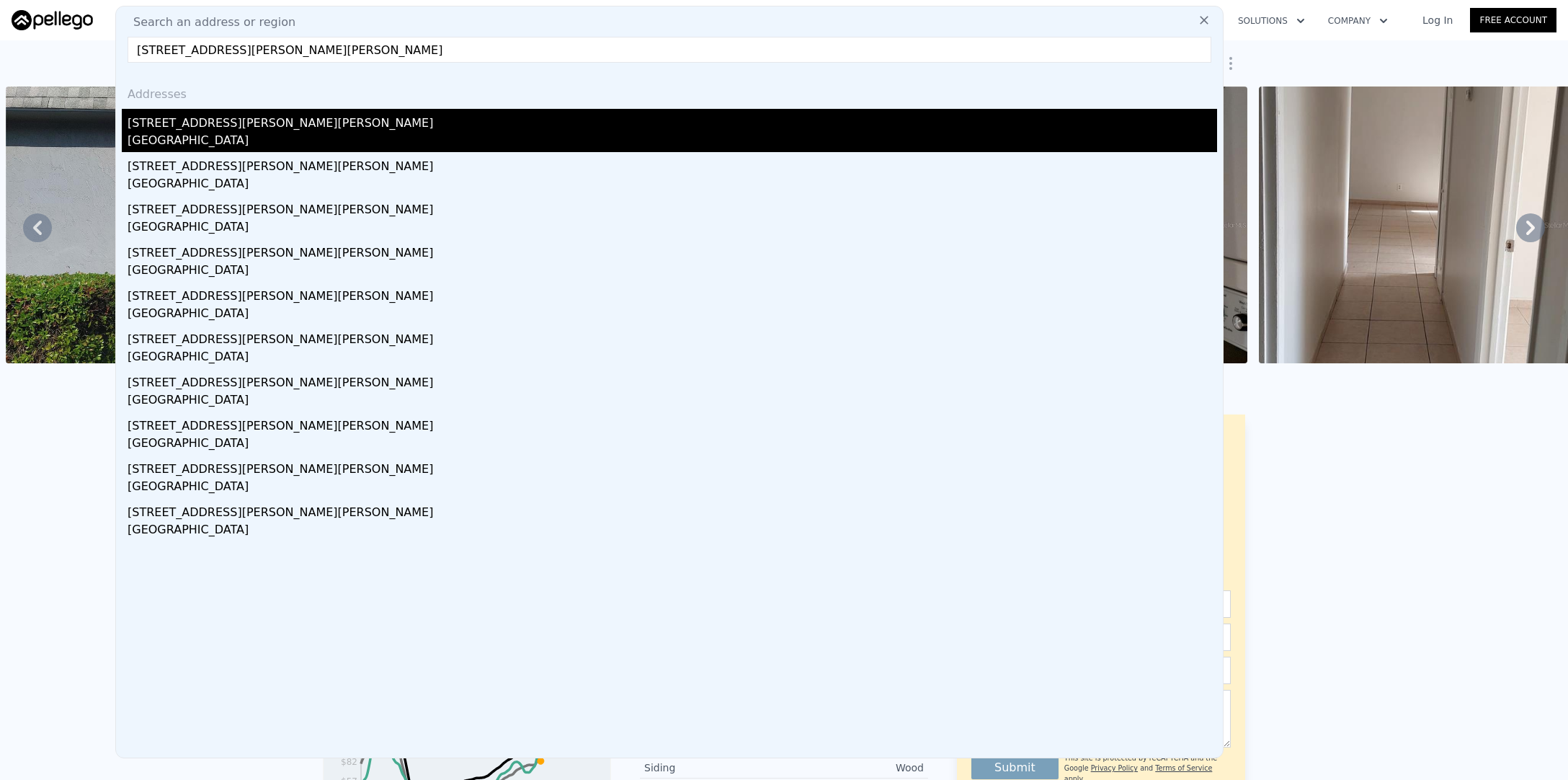
type input "[STREET_ADDRESS][PERSON_NAME][PERSON_NAME]"
click at [244, 130] on div "[STREET_ADDRESS][PERSON_NAME][PERSON_NAME]" at bounding box center [672, 120] width 1090 height 23
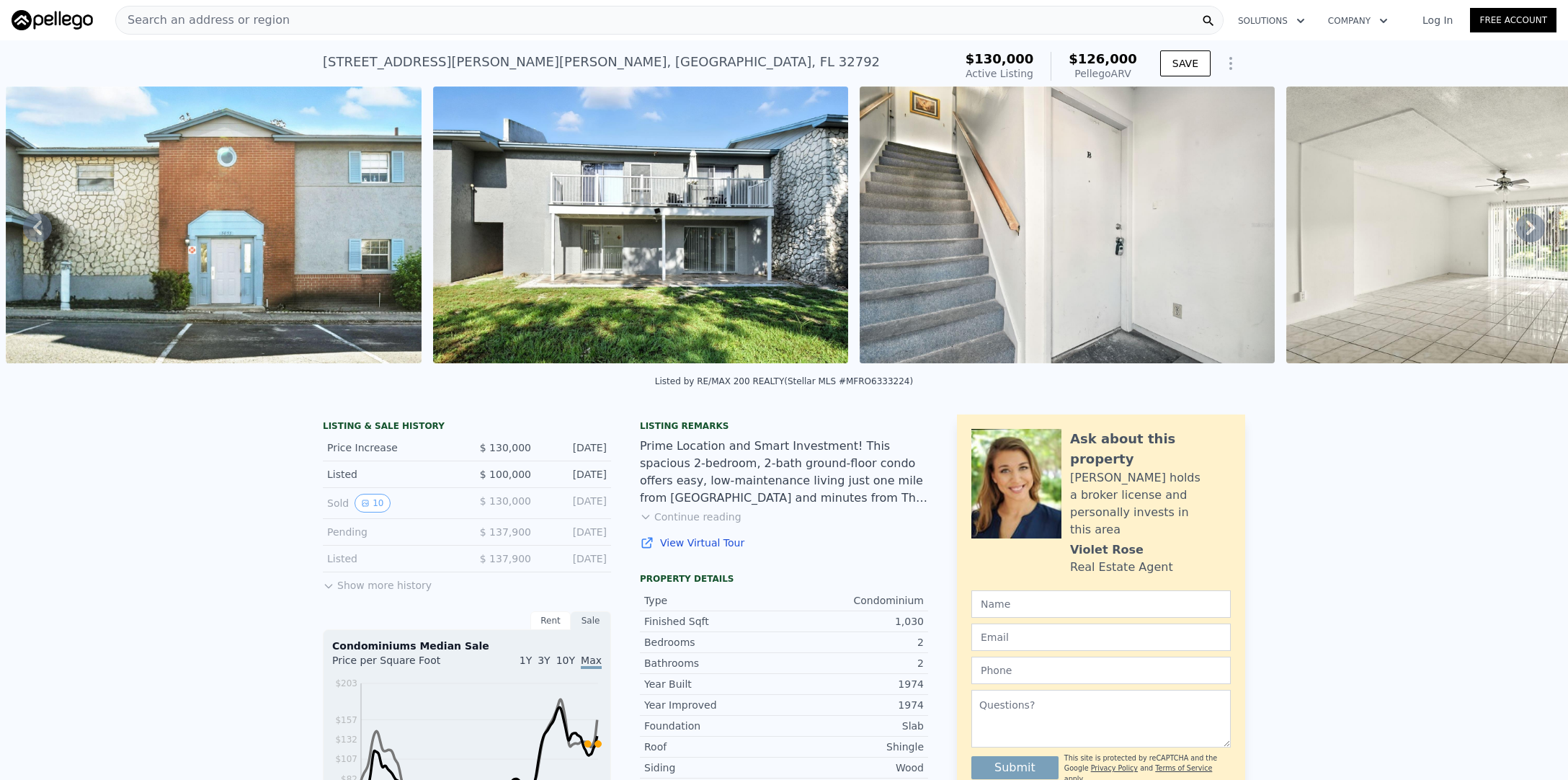
click at [330, 586] on icon at bounding box center [328, 586] width 7 height 4
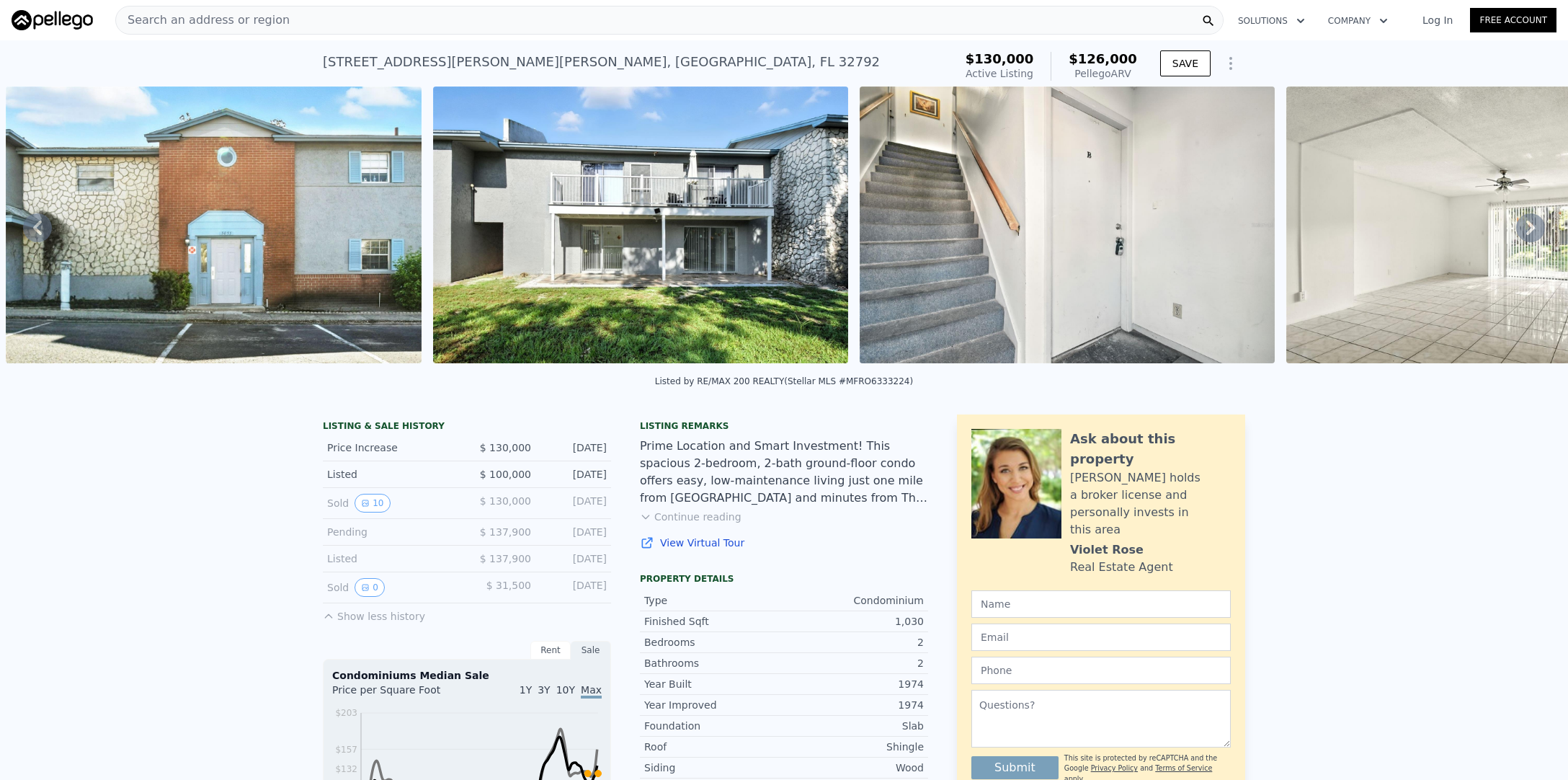
scroll to position [0, 1]
click at [354, 16] on div "Search an address or region" at bounding box center [669, 21] width 1109 height 29
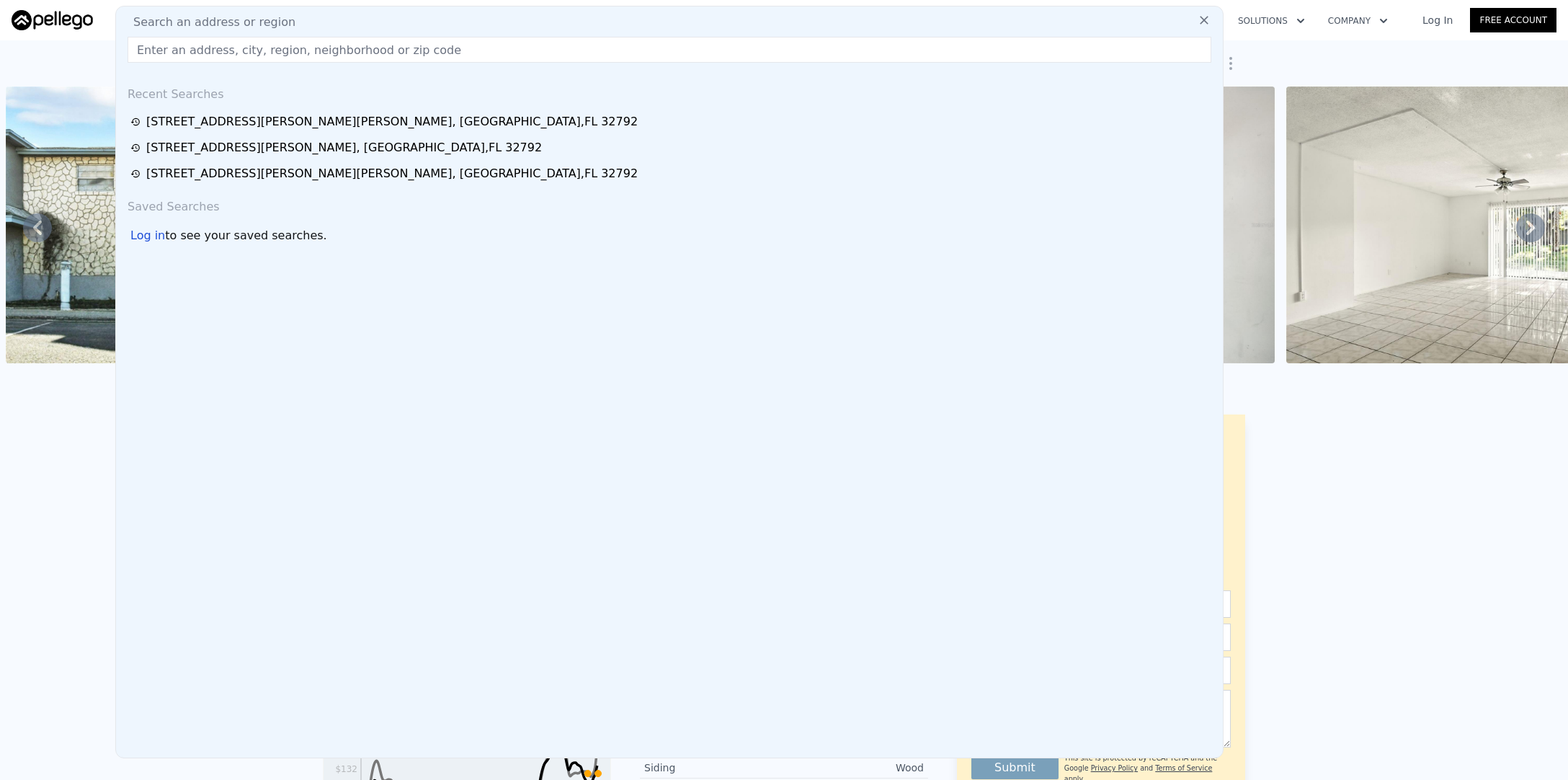
scroll to position [0, 0]
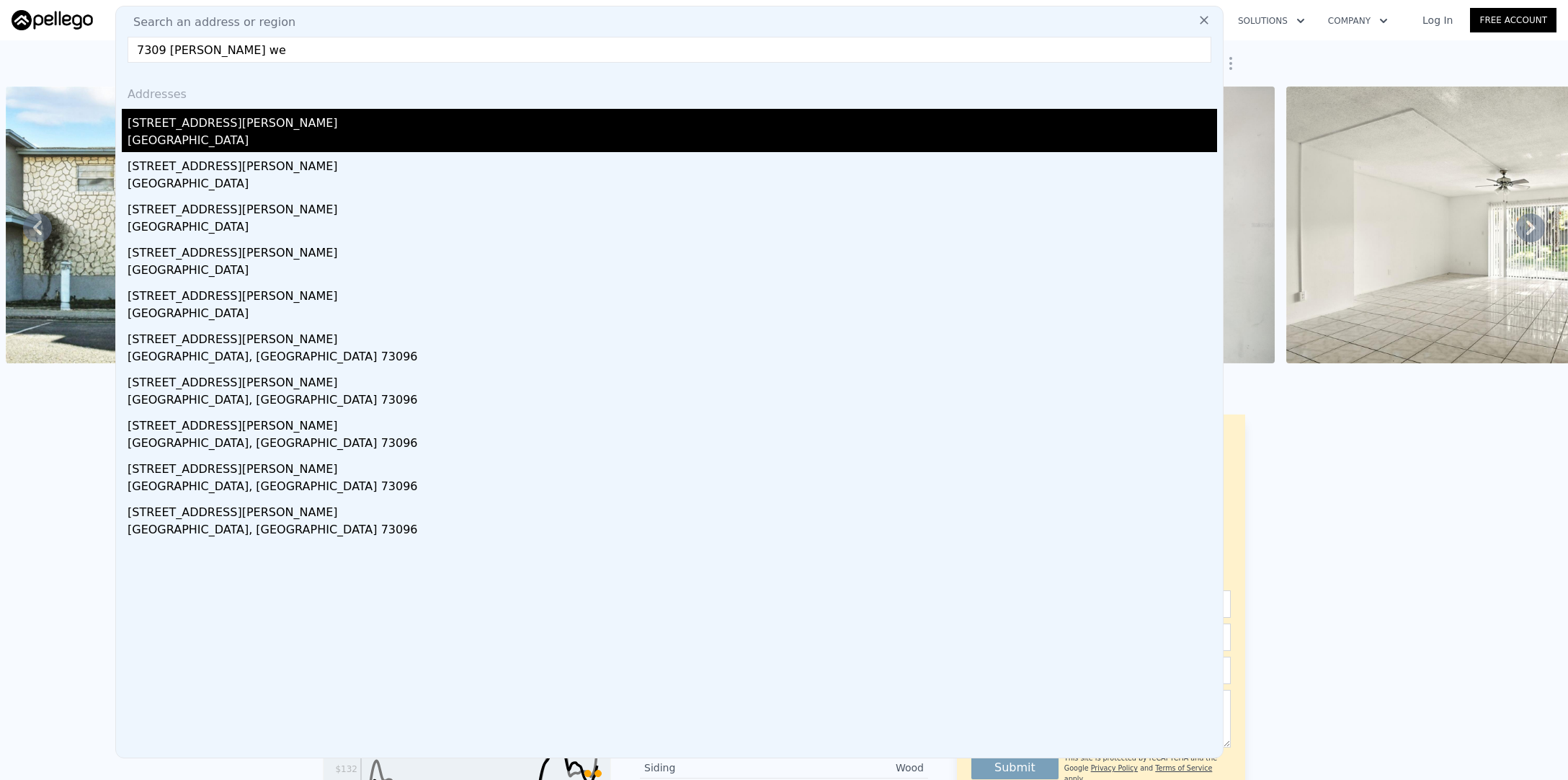
type input "7309 [PERSON_NAME] we"
click at [283, 132] on div "[GEOGRAPHIC_DATA]" at bounding box center [672, 142] width 1090 height 20
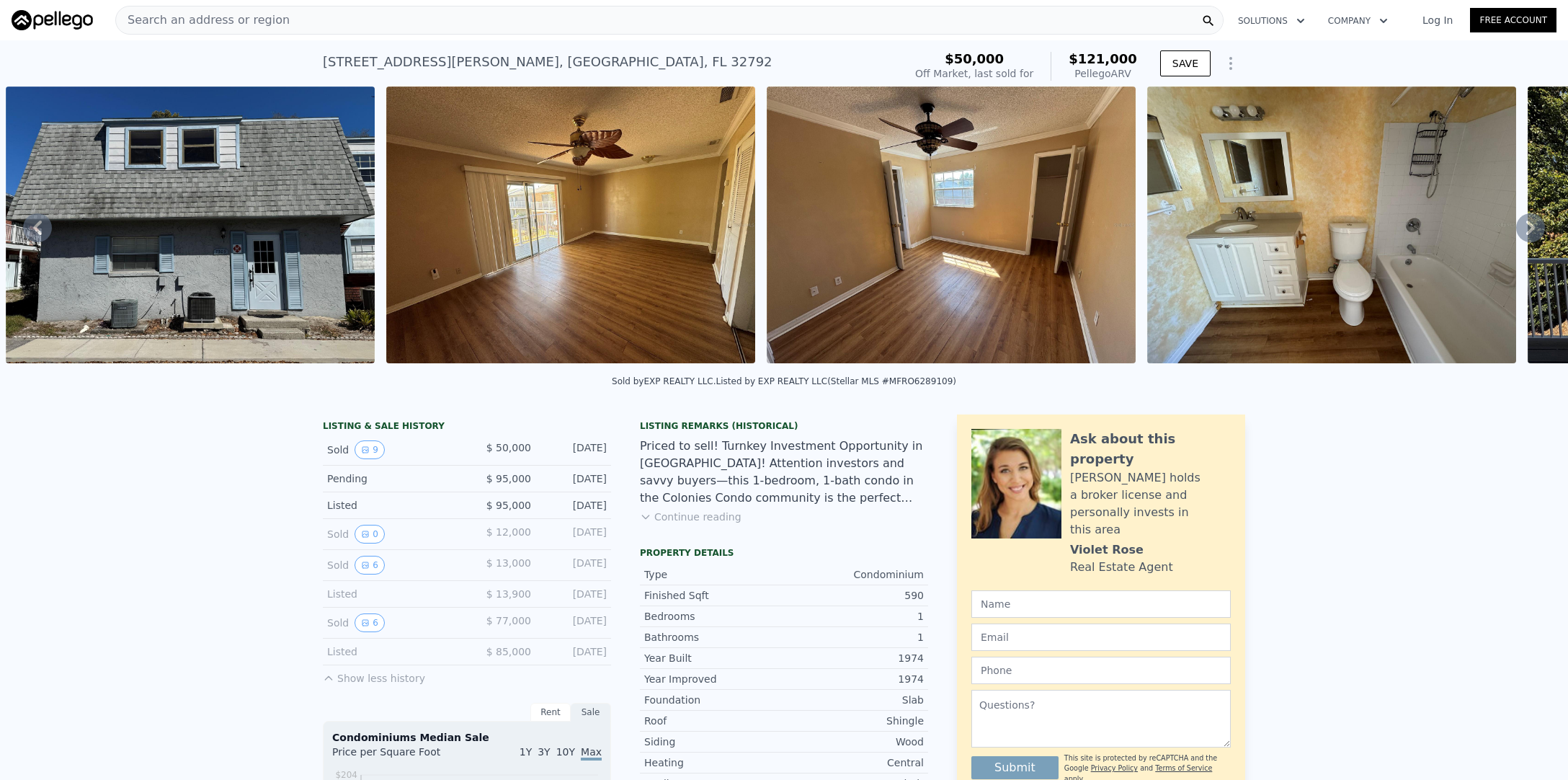
click at [1536, 233] on icon at bounding box center [1531, 228] width 29 height 29
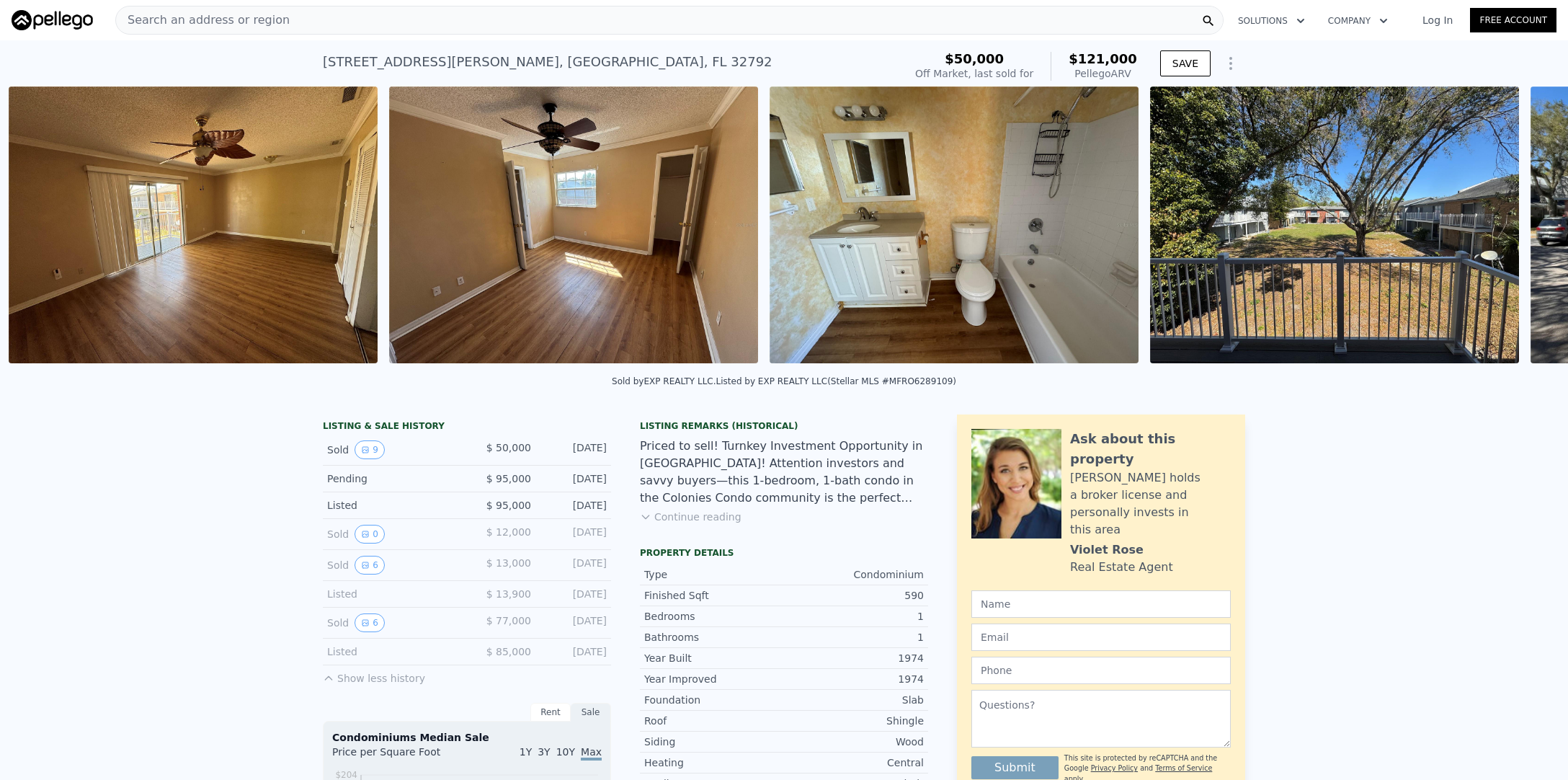
scroll to position [0, 1040]
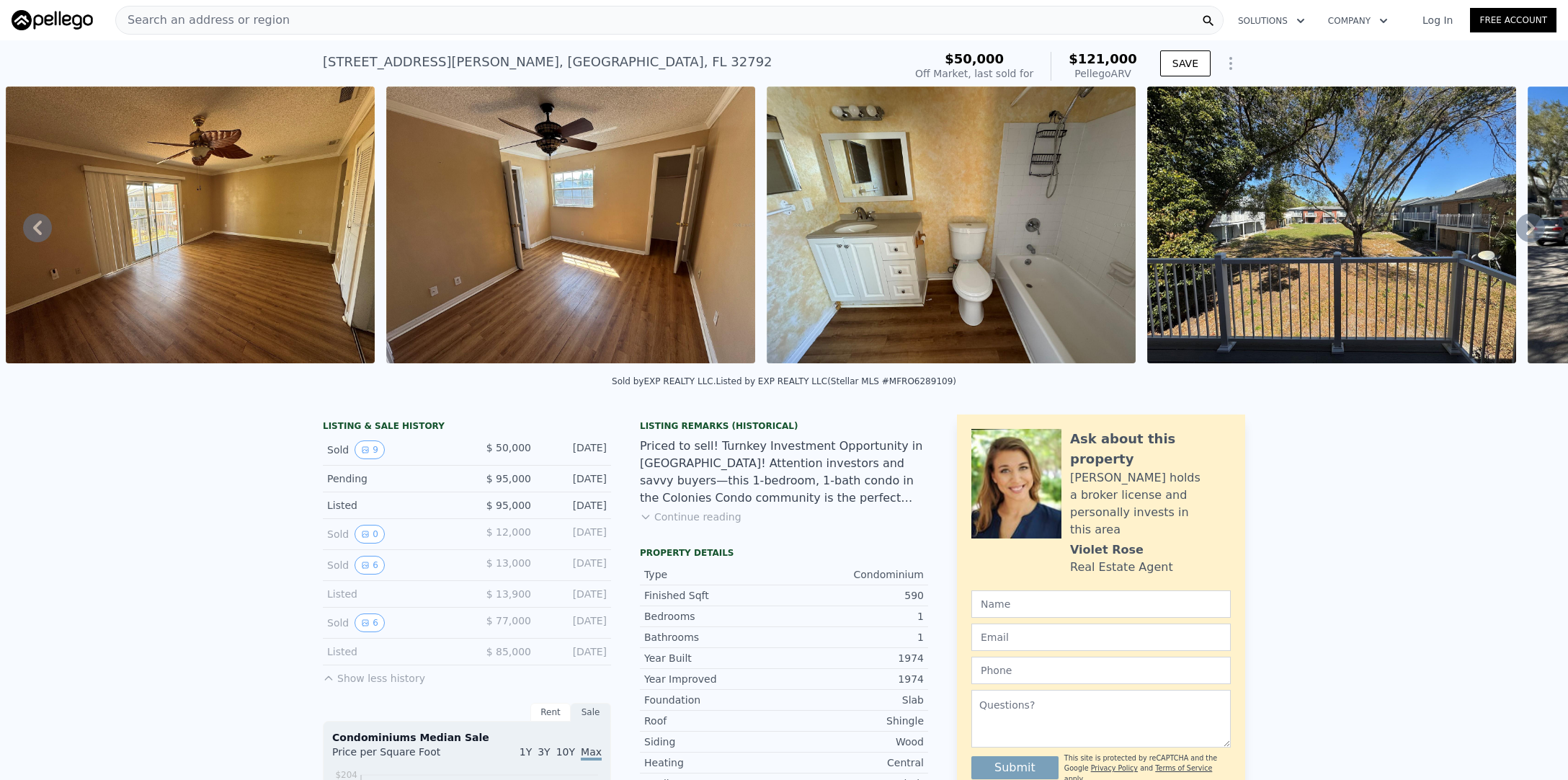
click at [1533, 232] on icon at bounding box center [1531, 228] width 29 height 29
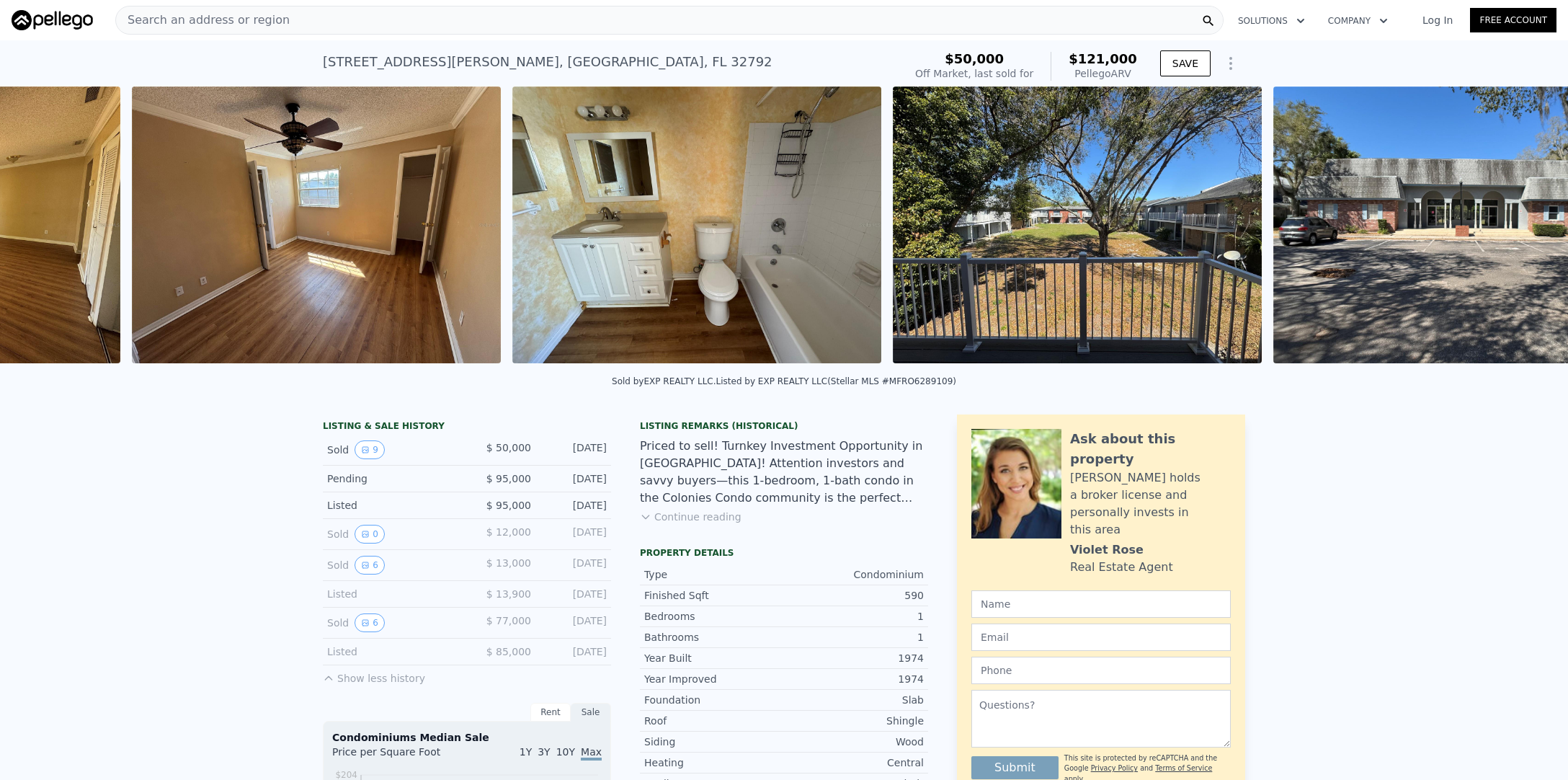
scroll to position [0, 1420]
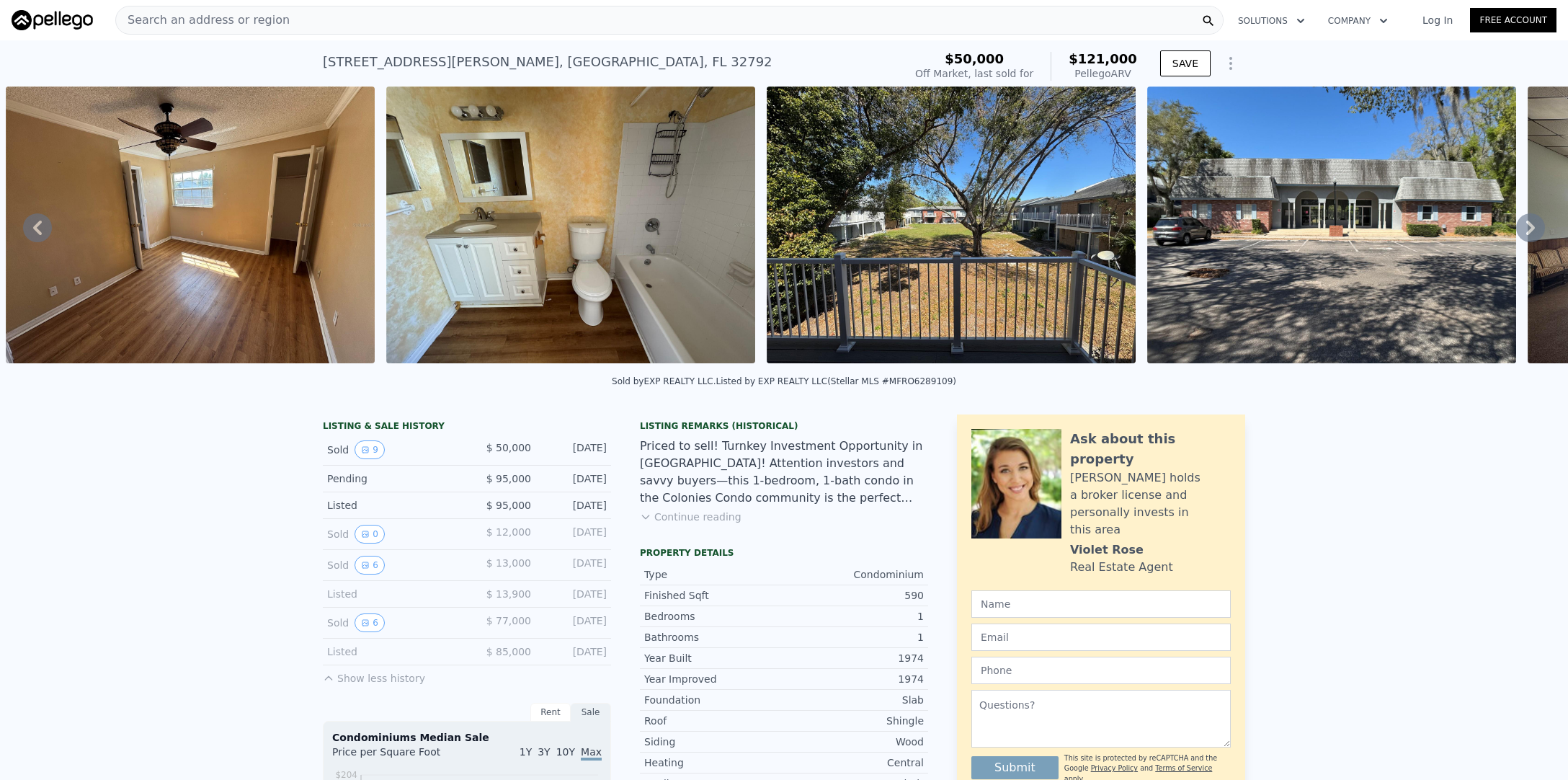
click at [1532, 232] on icon at bounding box center [1531, 228] width 29 height 29
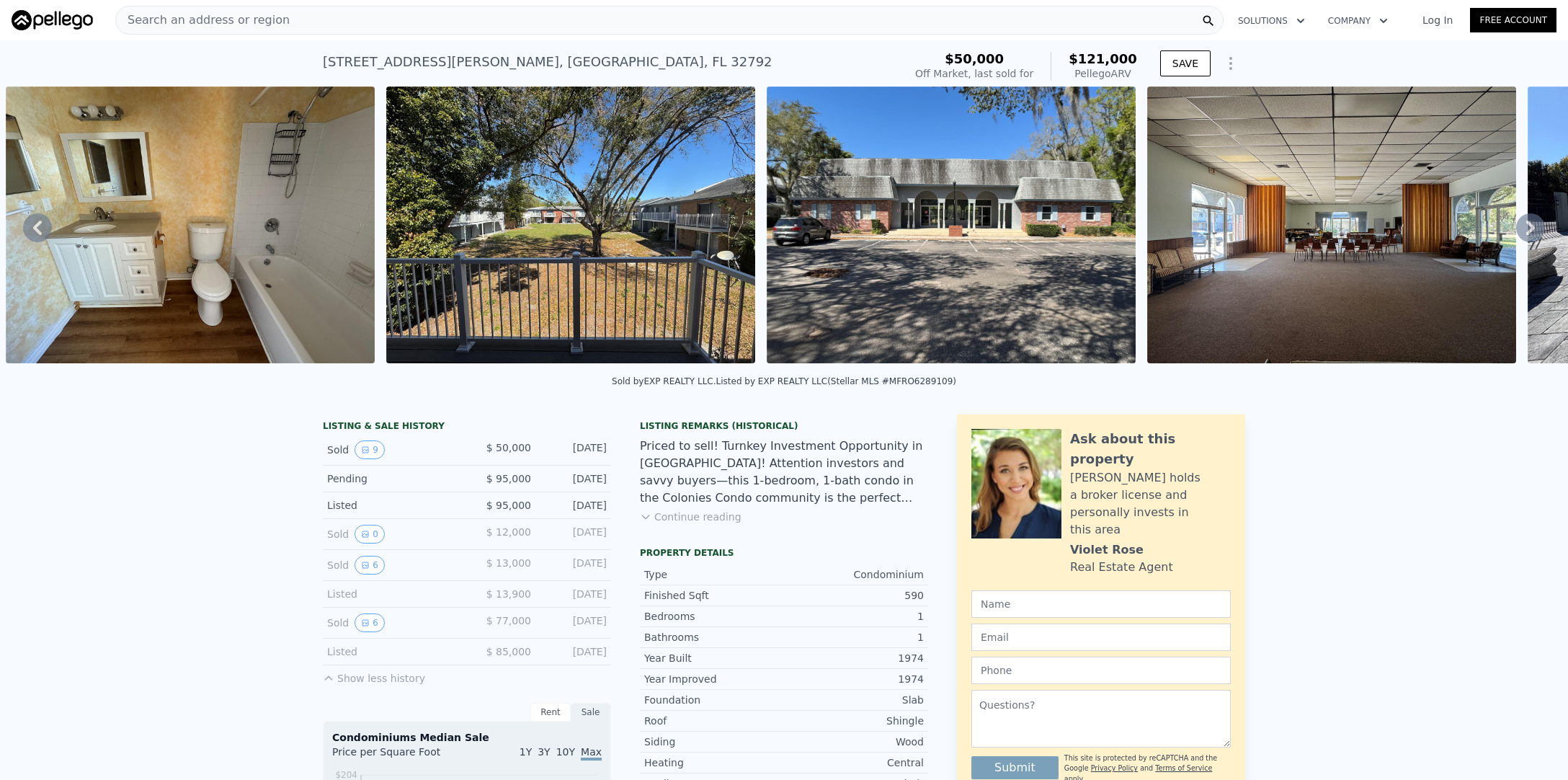
click at [1531, 230] on icon at bounding box center [1531, 227] width 8 height 14
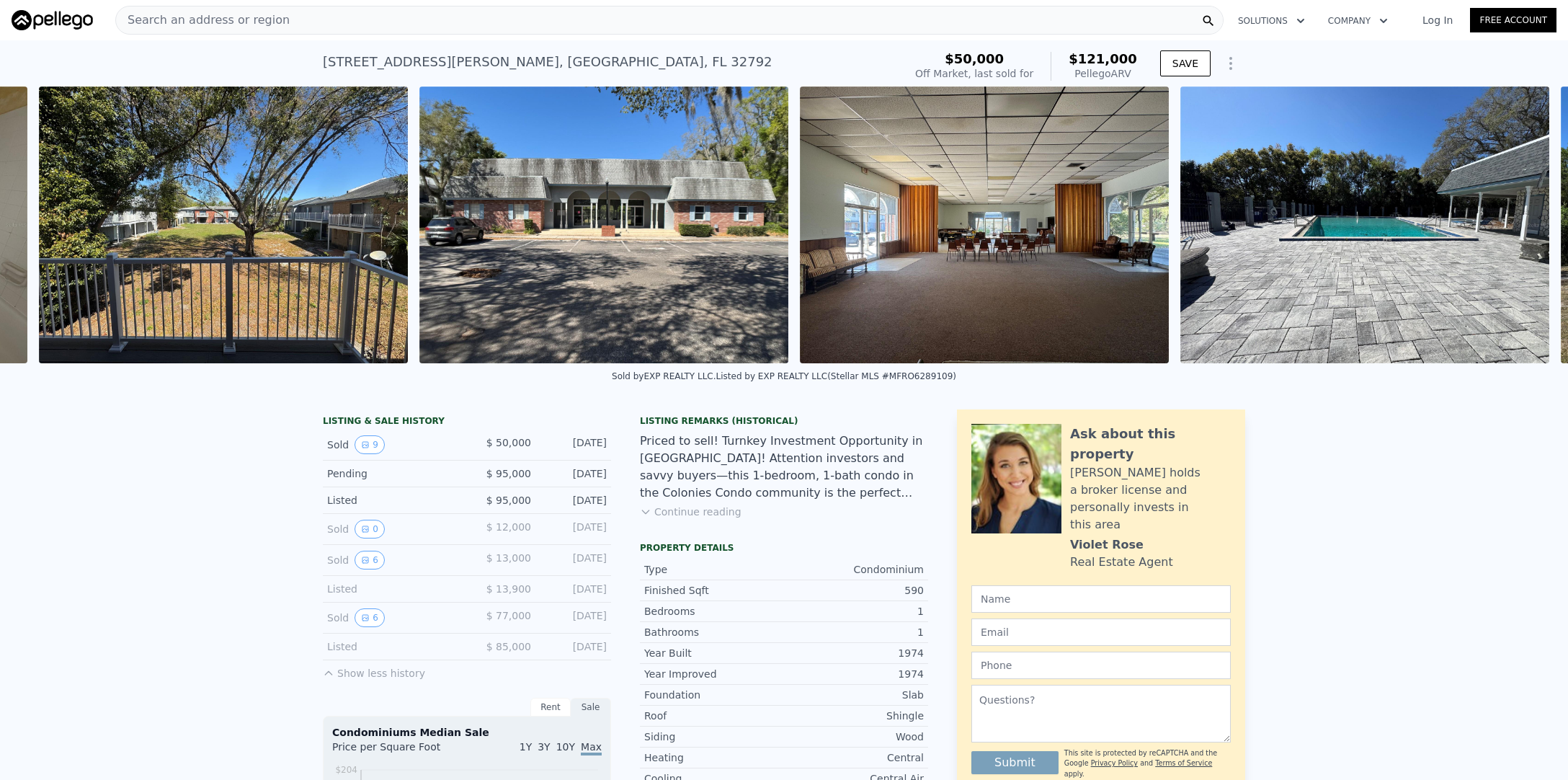
scroll to position [0, 2181]
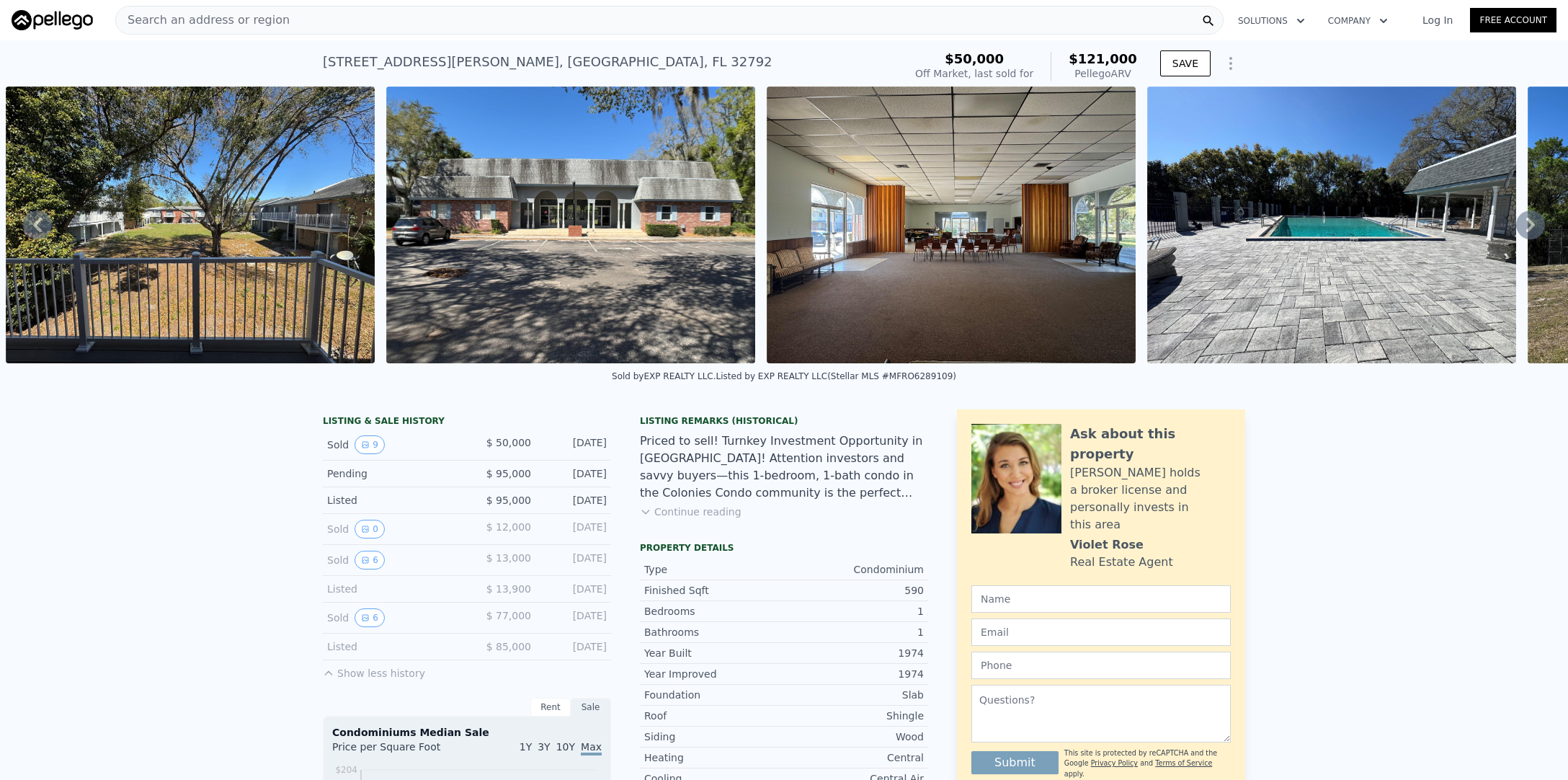
click at [1528, 229] on icon at bounding box center [1531, 225] width 8 height 14
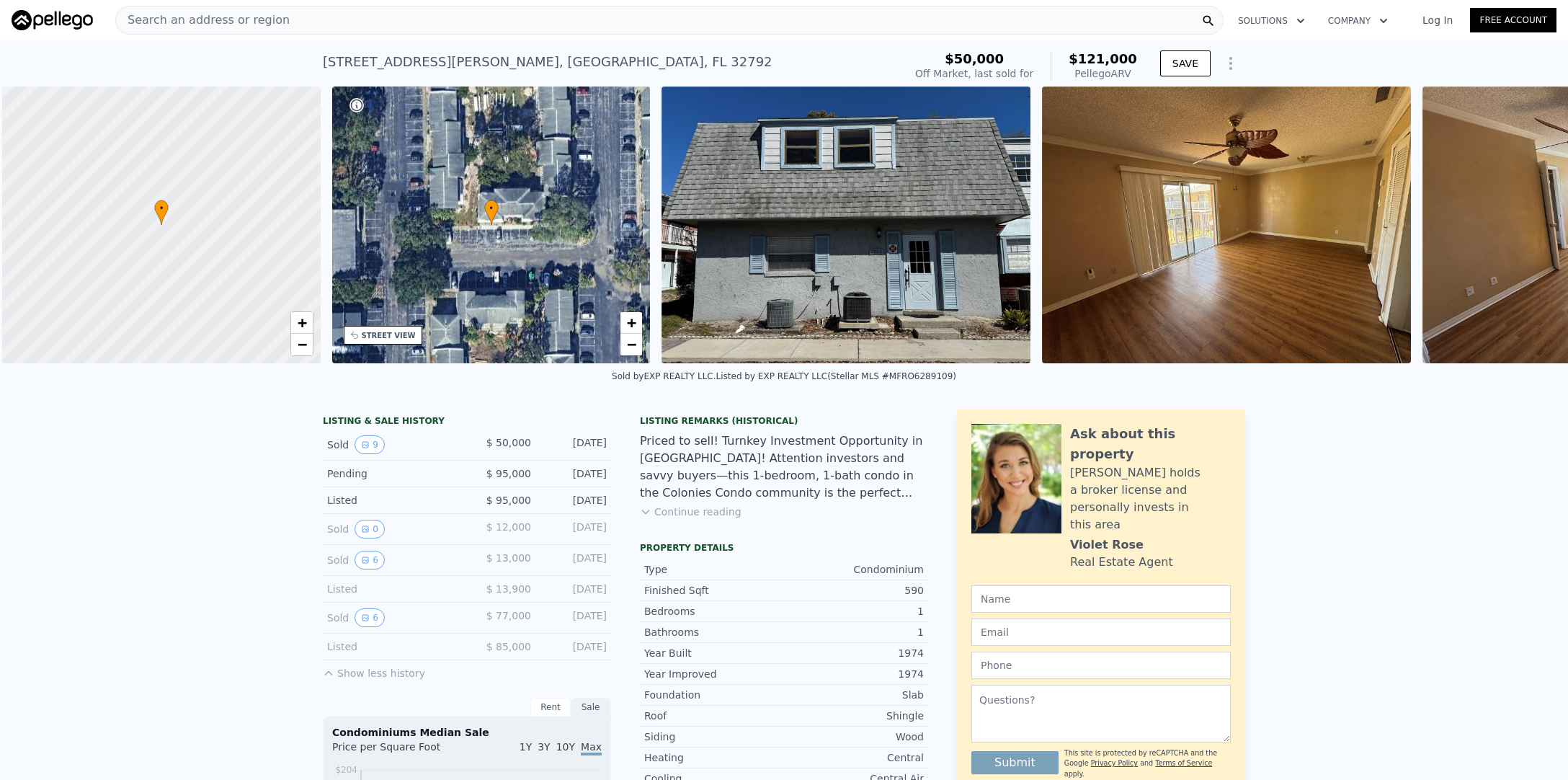
scroll to position [0, 6]
